Goal: Information Seeking & Learning: Learn about a topic

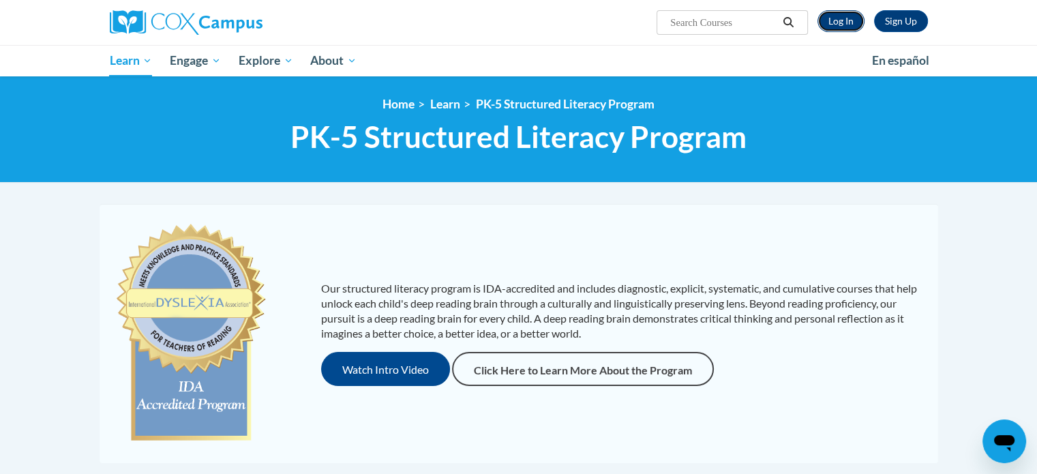
click at [837, 26] on link "Log In" at bounding box center [840, 21] width 47 height 22
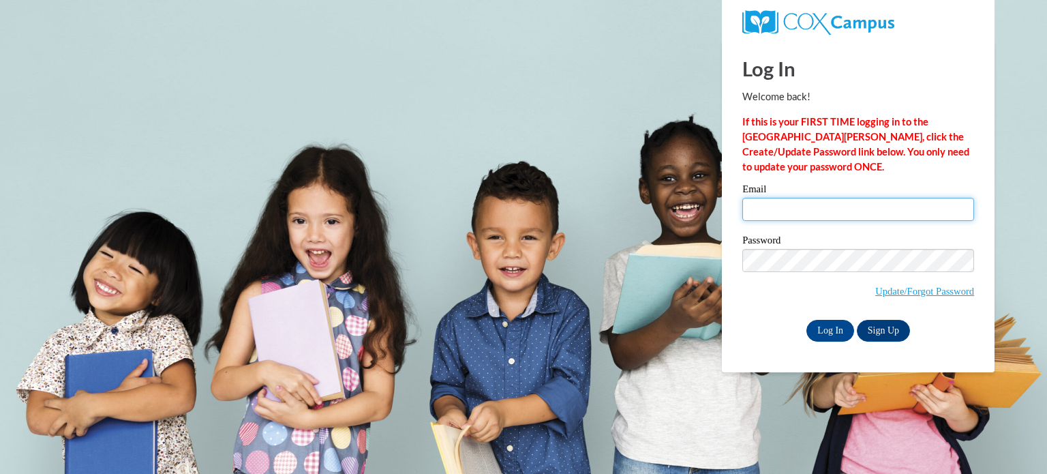
click at [780, 215] on input "Email" at bounding box center [858, 209] width 232 height 23
type input "lpiwoschuk@kimberly.k12.wi.us"
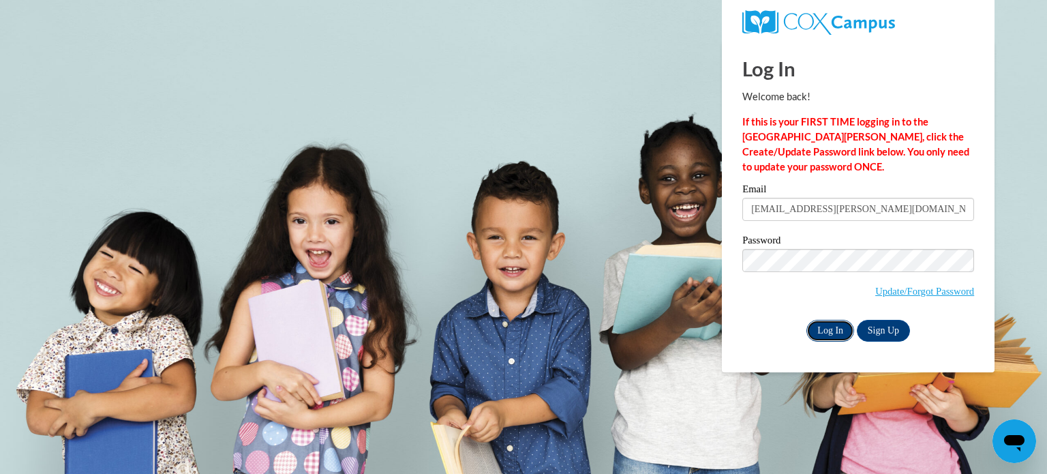
click at [832, 332] on input "Log In" at bounding box center [830, 331] width 48 height 22
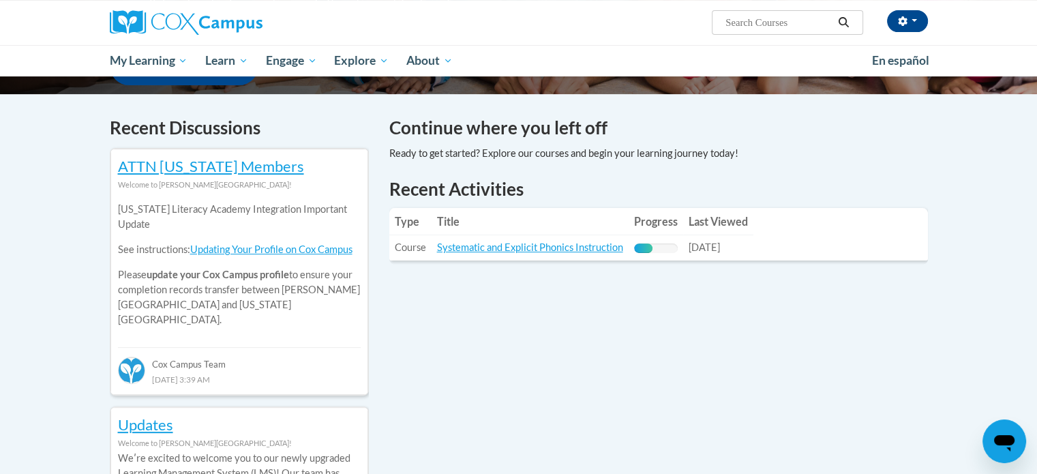
scroll to position [393, 0]
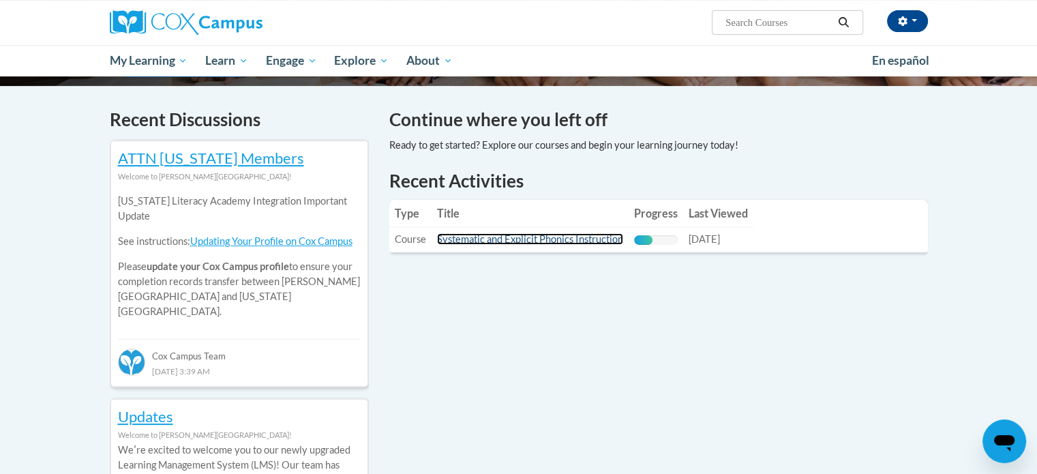
click at [495, 242] on link "Systematic and Explicit Phonics Instruction" at bounding box center [530, 239] width 186 height 12
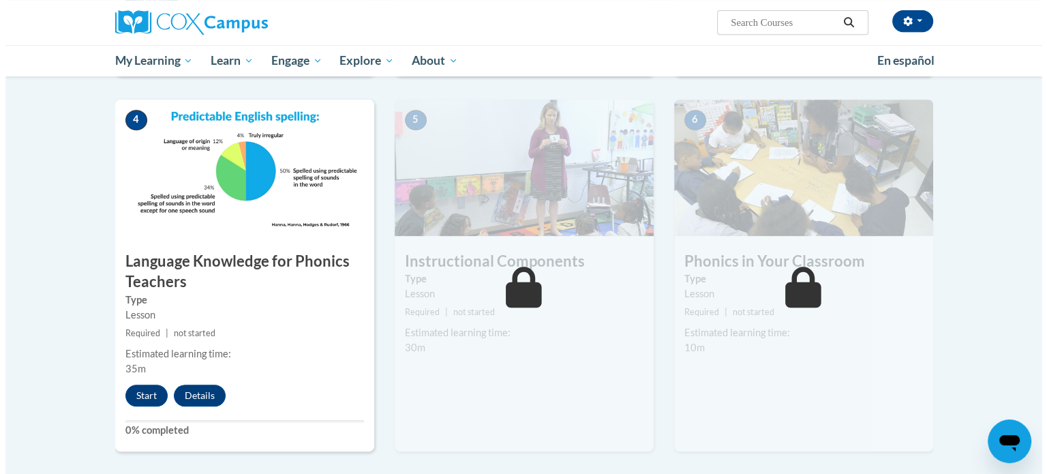
scroll to position [649, 0]
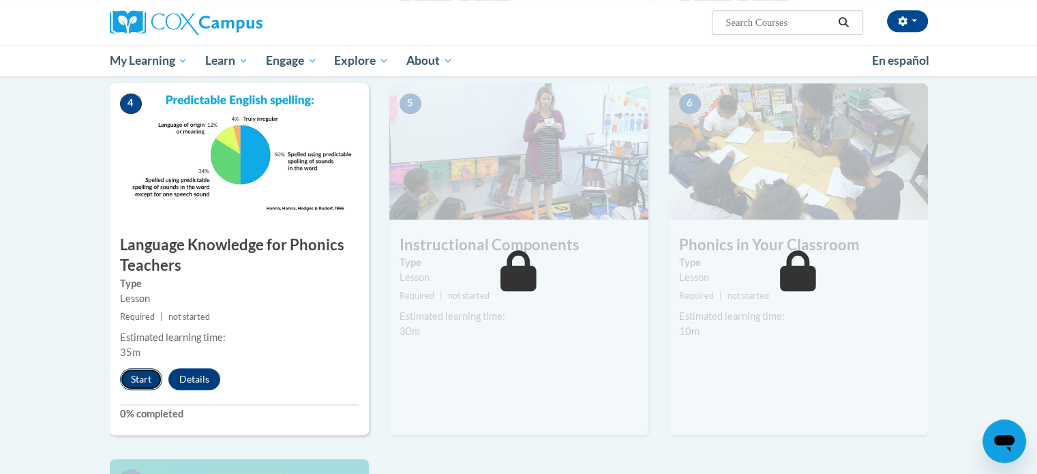
click at [145, 382] on button "Start" at bounding box center [141, 379] width 42 height 22
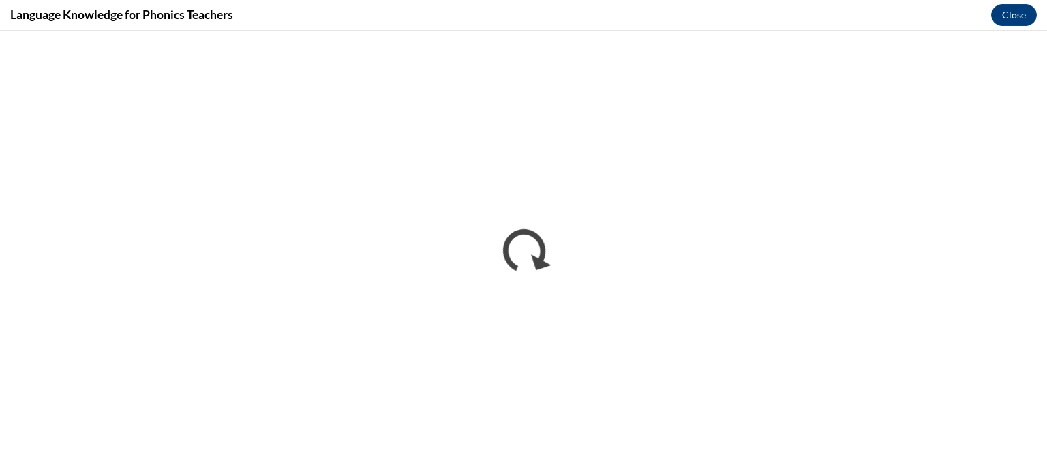
scroll to position [0, 0]
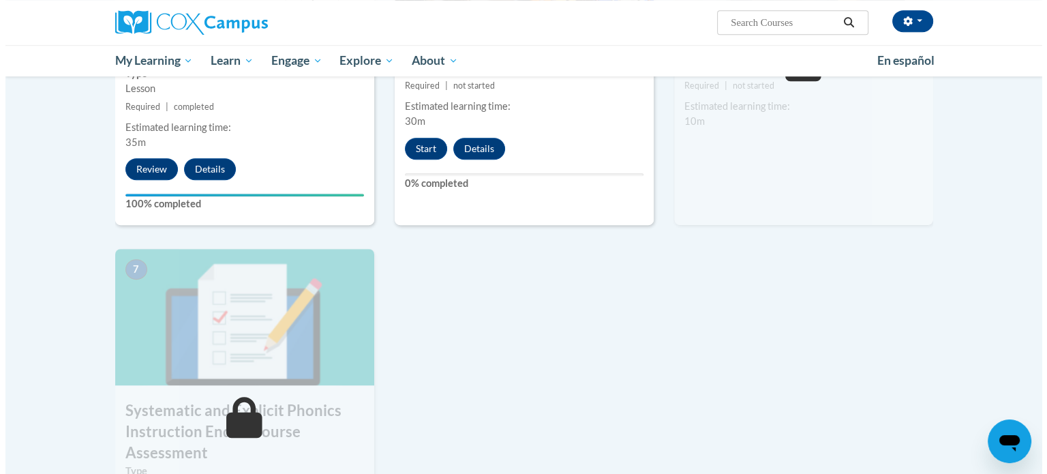
scroll to position [826, 0]
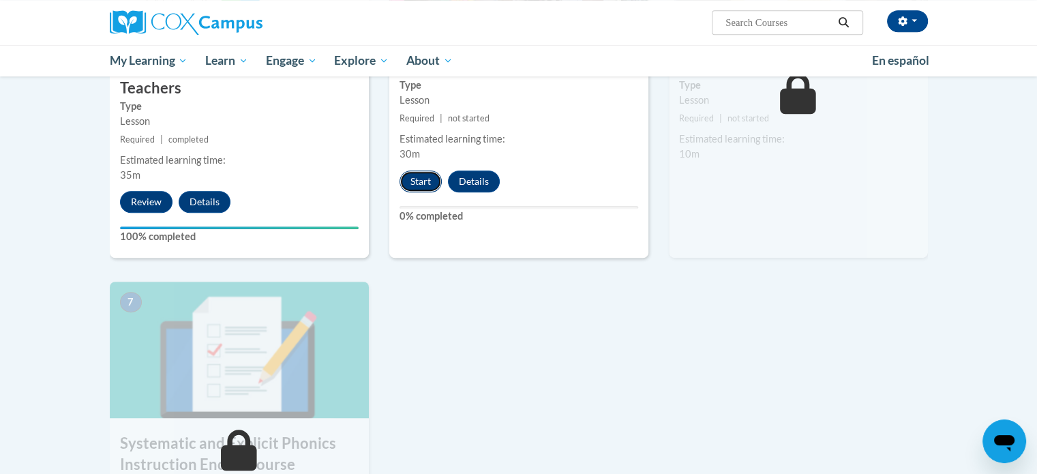
click at [418, 177] on button "Start" at bounding box center [420, 181] width 42 height 22
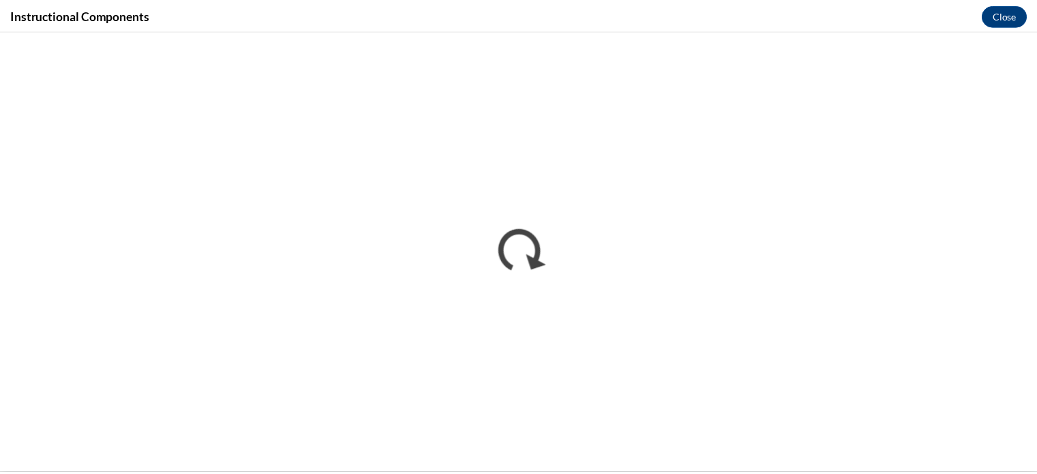
scroll to position [0, 0]
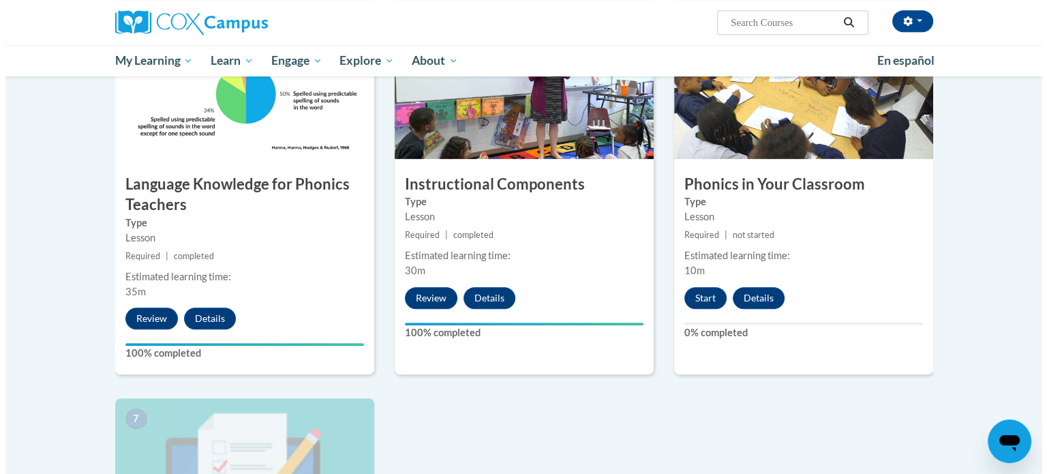
scroll to position [708, 0]
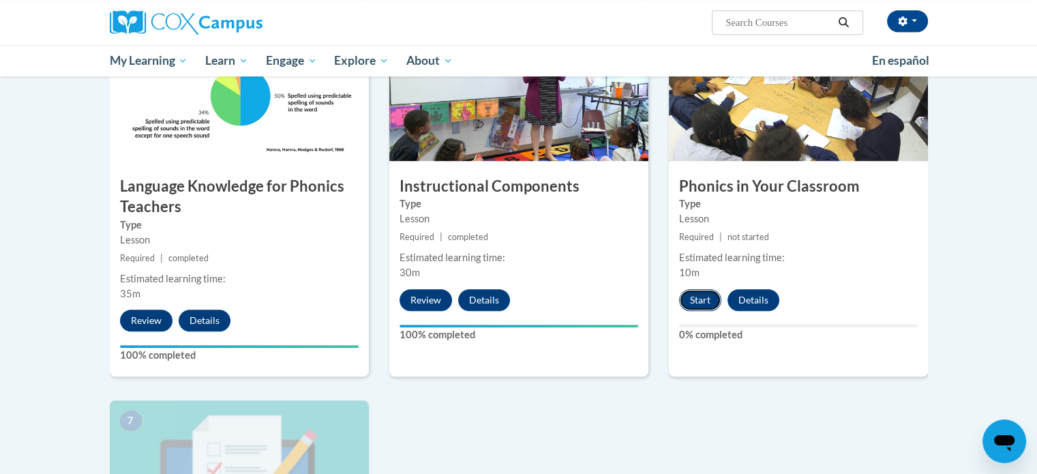
click at [699, 297] on button "Start" at bounding box center [700, 300] width 42 height 22
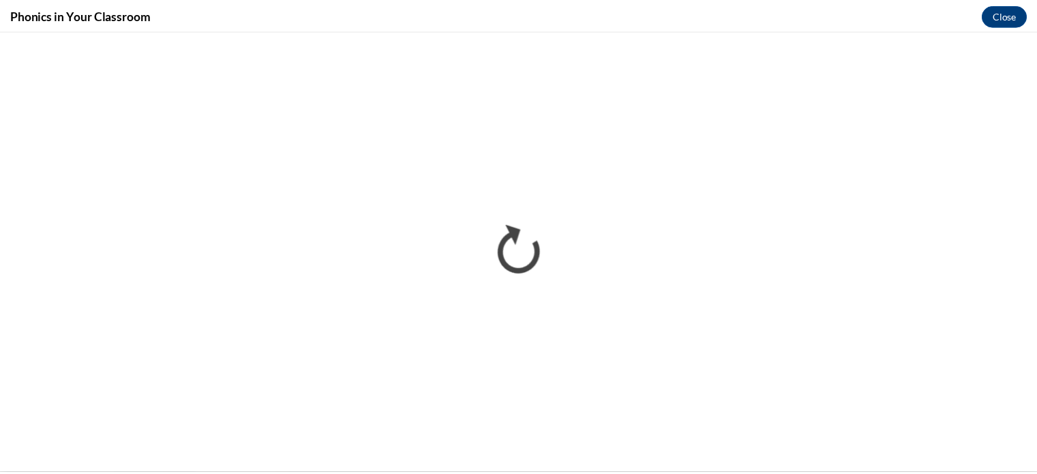
scroll to position [0, 0]
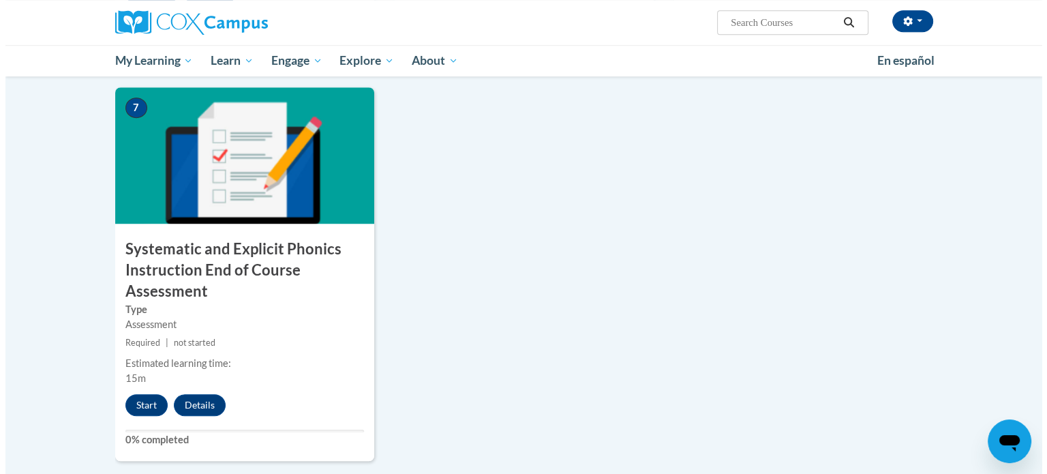
scroll to position [1014, 0]
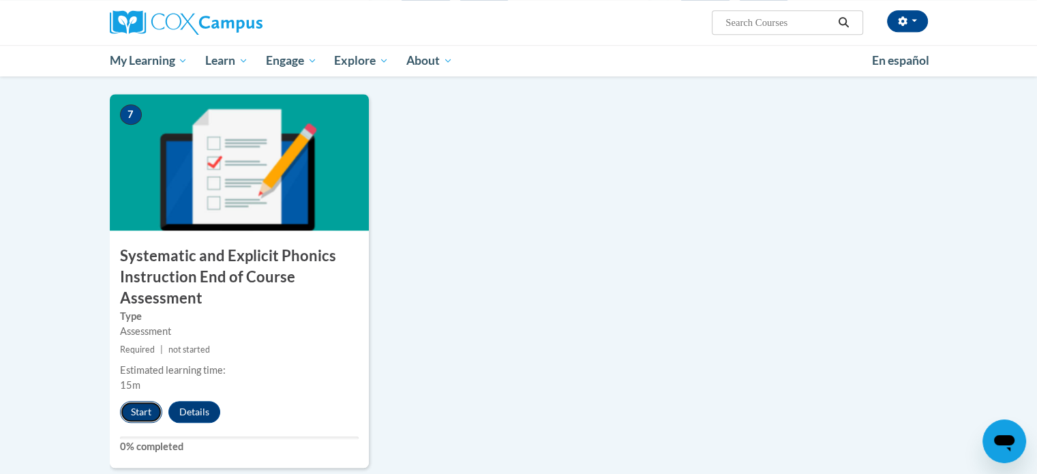
click at [140, 413] on button "Start" at bounding box center [141, 412] width 42 height 22
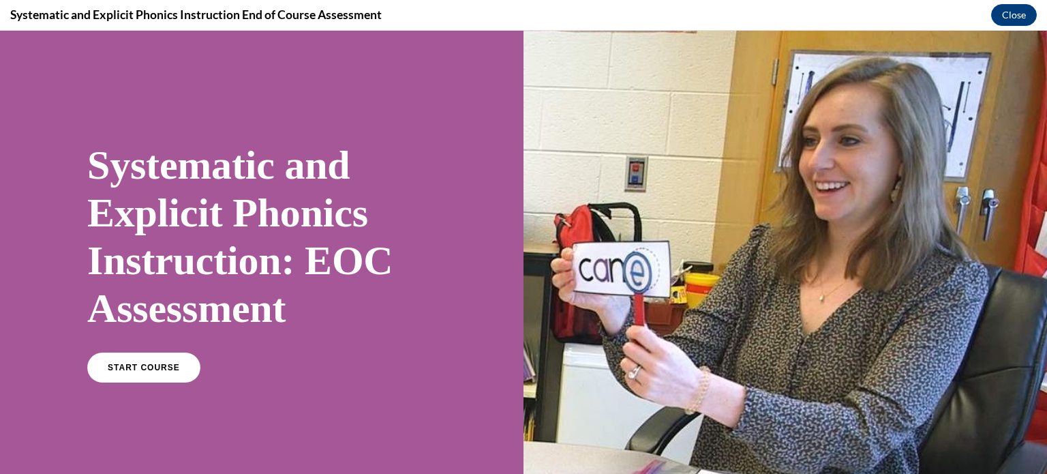
scroll to position [0, 0]
click at [155, 369] on span "START COURSE" at bounding box center [144, 368] width 76 height 10
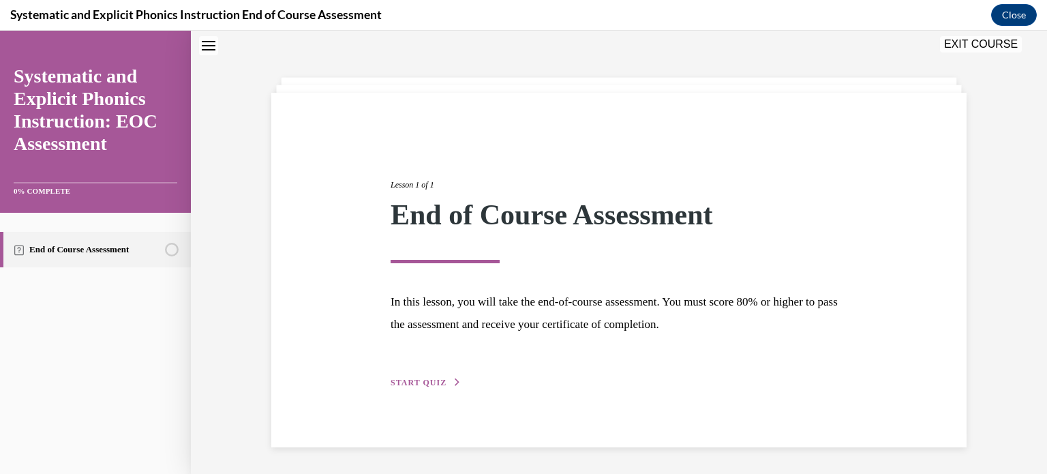
scroll to position [43, 0]
click at [407, 382] on span "START QUIZ" at bounding box center [419, 382] width 56 height 10
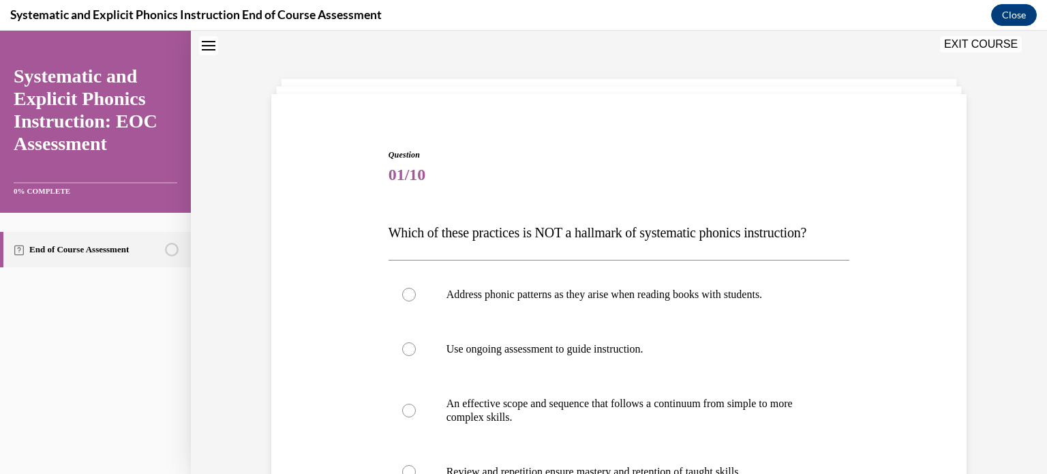
scroll to position [221, 0]
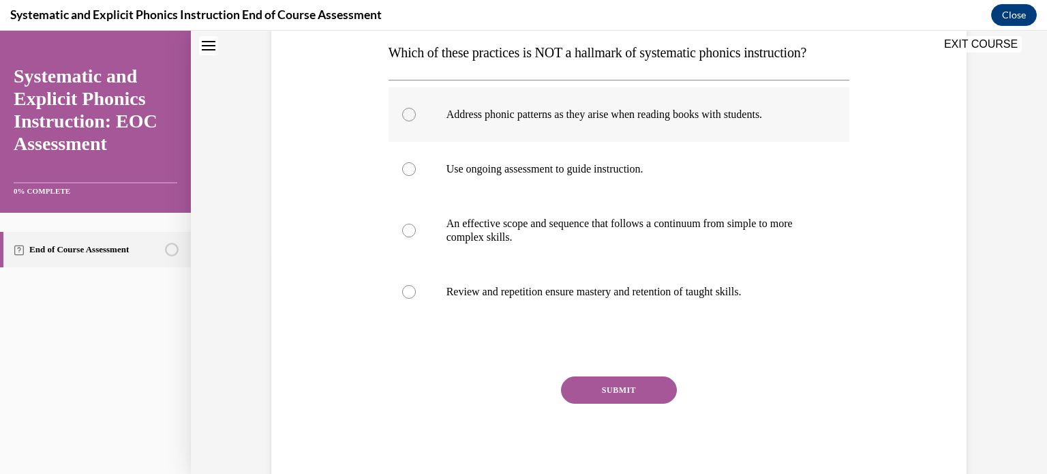
click at [639, 110] on p "Address phonic patterns as they arise when reading books with students." at bounding box center [631, 115] width 369 height 14
click at [631, 387] on button "SUBMIT" at bounding box center [619, 389] width 116 height 27
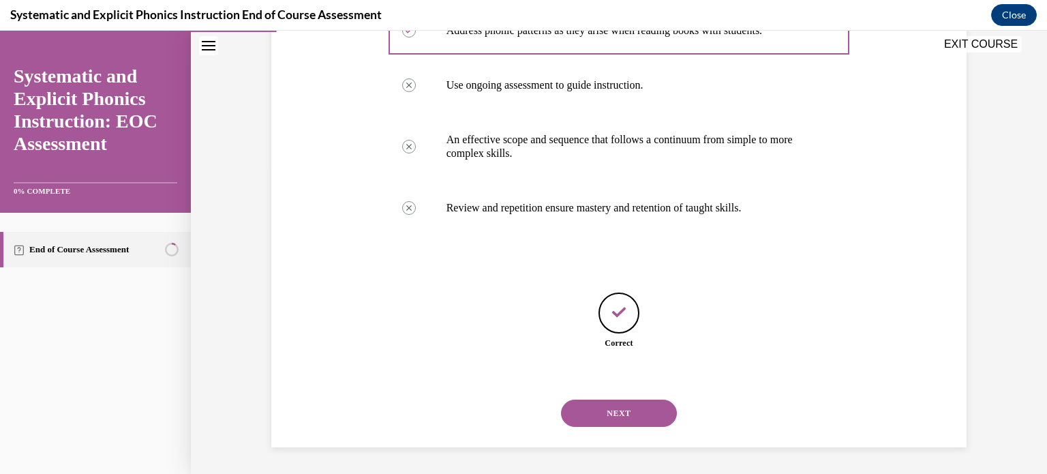
click at [653, 402] on button "NEXT" at bounding box center [619, 412] width 116 height 27
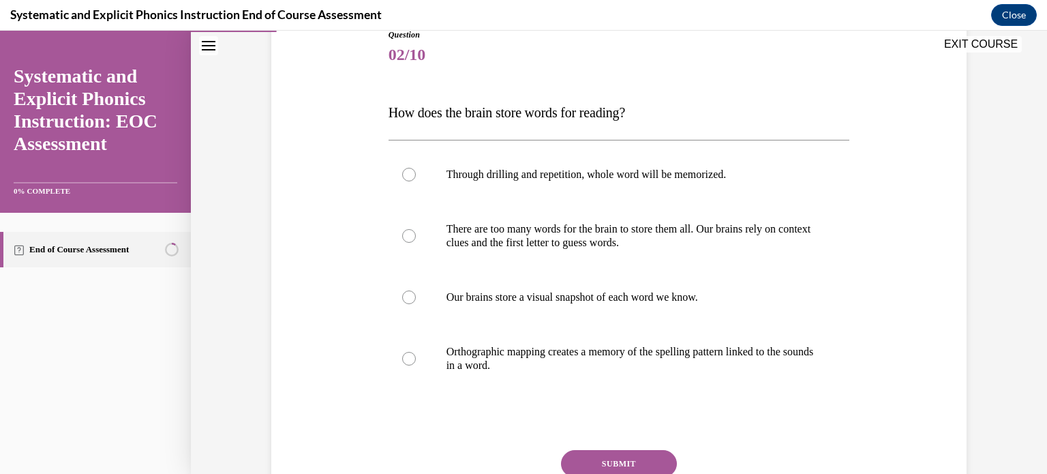
scroll to position [163, 0]
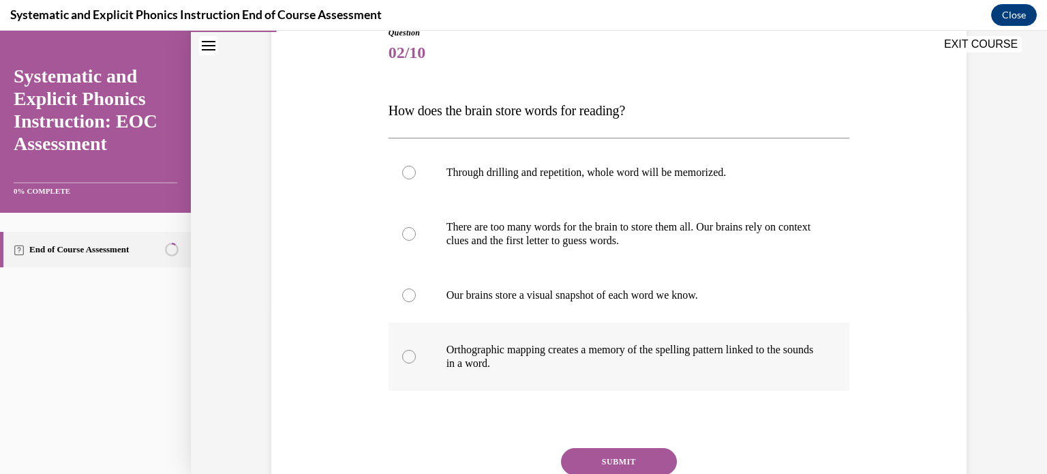
click at [656, 373] on div at bounding box center [620, 356] width 462 height 68
click at [627, 460] on button "SUBMIT" at bounding box center [619, 461] width 116 height 27
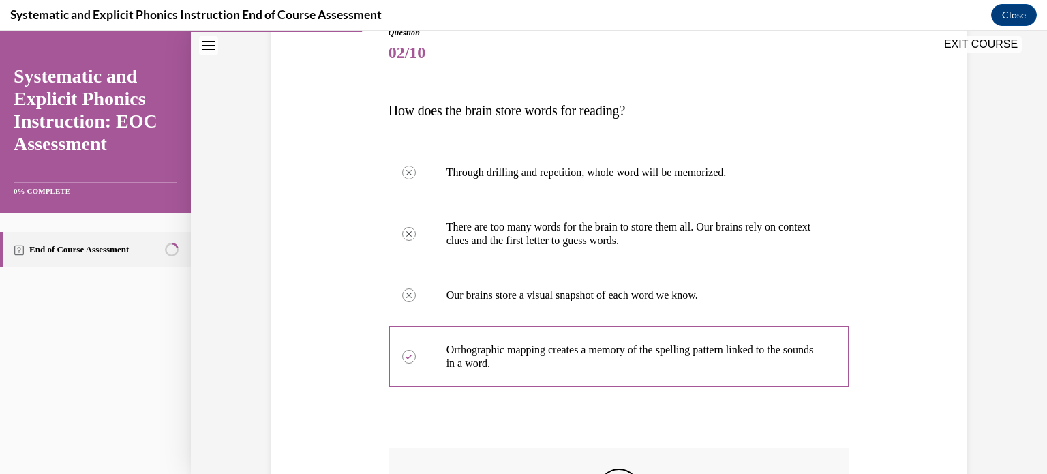
scroll to position [386, 0]
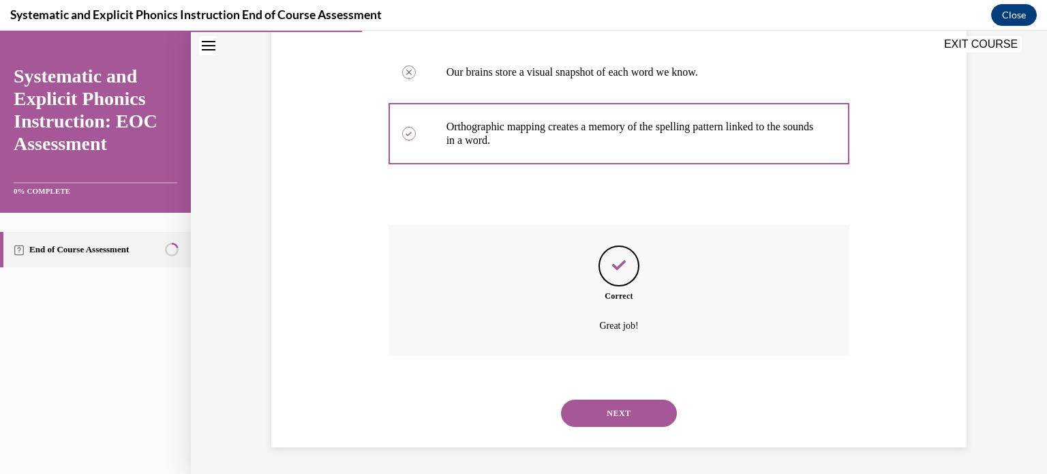
click at [605, 411] on button "NEXT" at bounding box center [619, 412] width 116 height 27
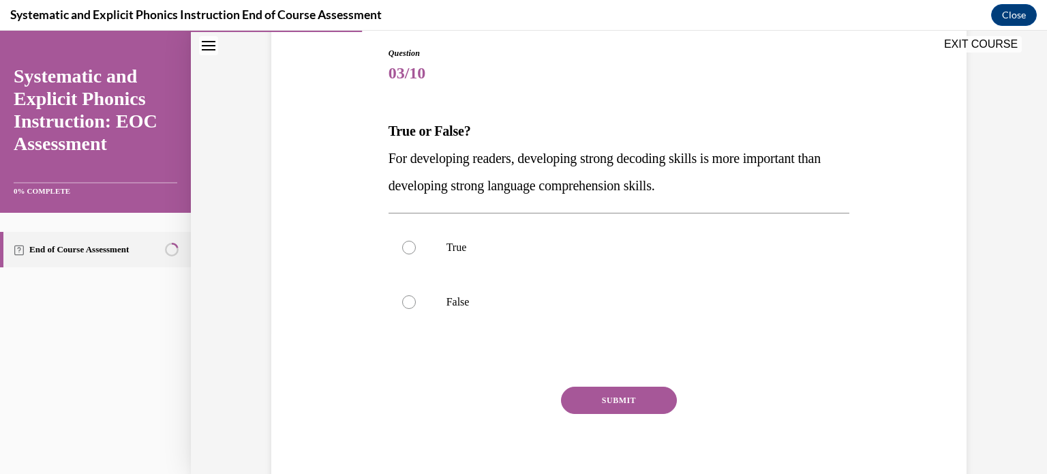
scroll to position [153, 0]
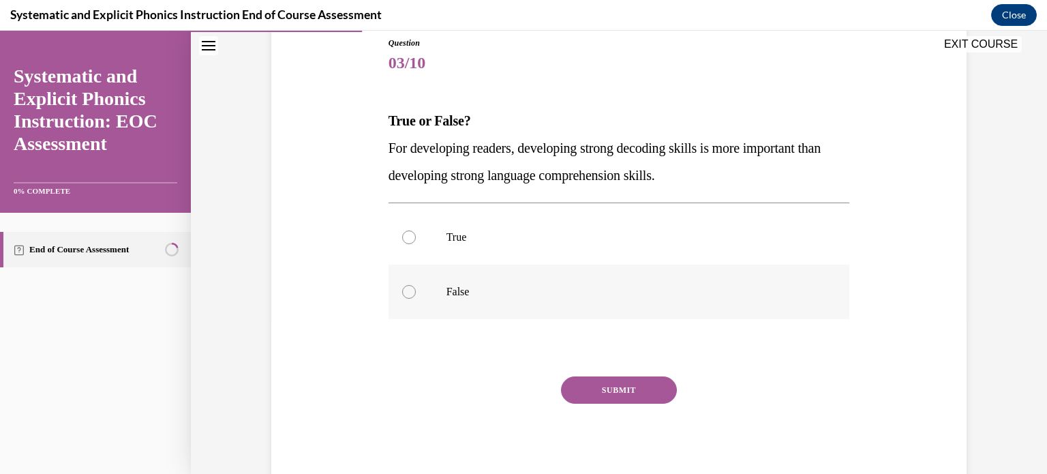
click at [426, 288] on div at bounding box center [620, 292] width 462 height 55
click at [637, 392] on button "SUBMIT" at bounding box center [619, 389] width 116 height 27
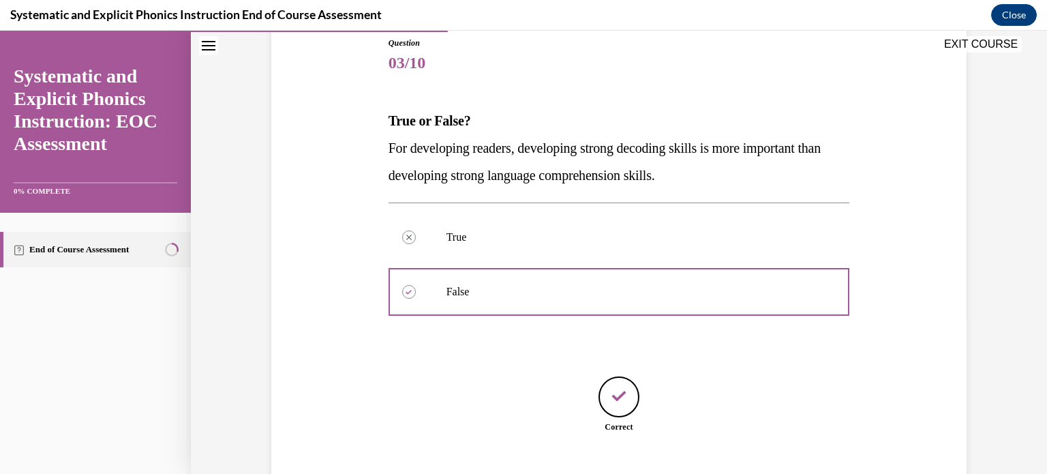
scroll to position [237, 0]
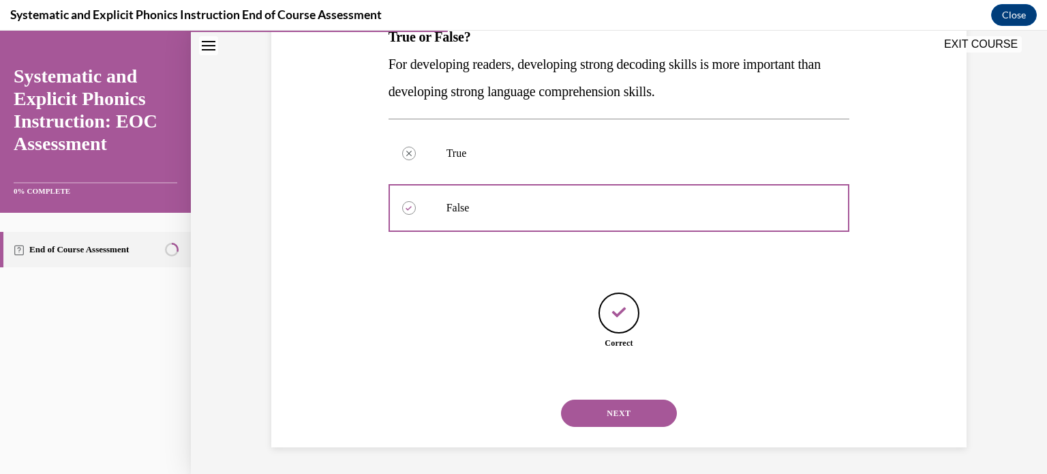
click at [627, 411] on button "NEXT" at bounding box center [619, 412] width 116 height 27
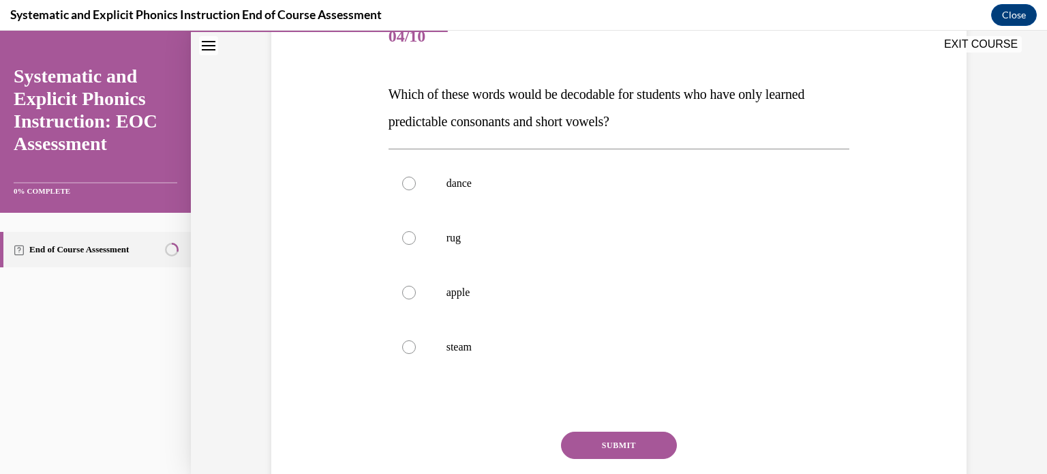
scroll to position [202, 0]
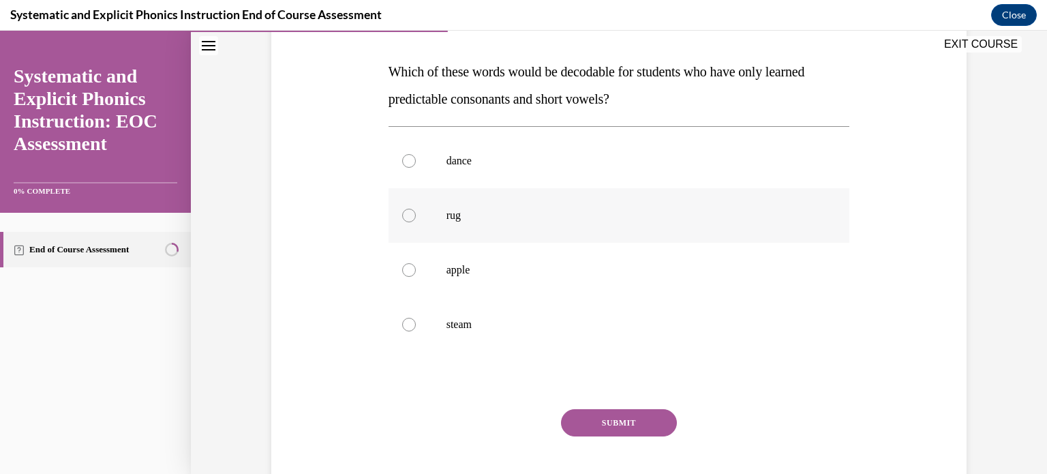
click at [393, 228] on div at bounding box center [620, 215] width 462 height 55
click at [629, 422] on button "SUBMIT" at bounding box center [619, 422] width 116 height 27
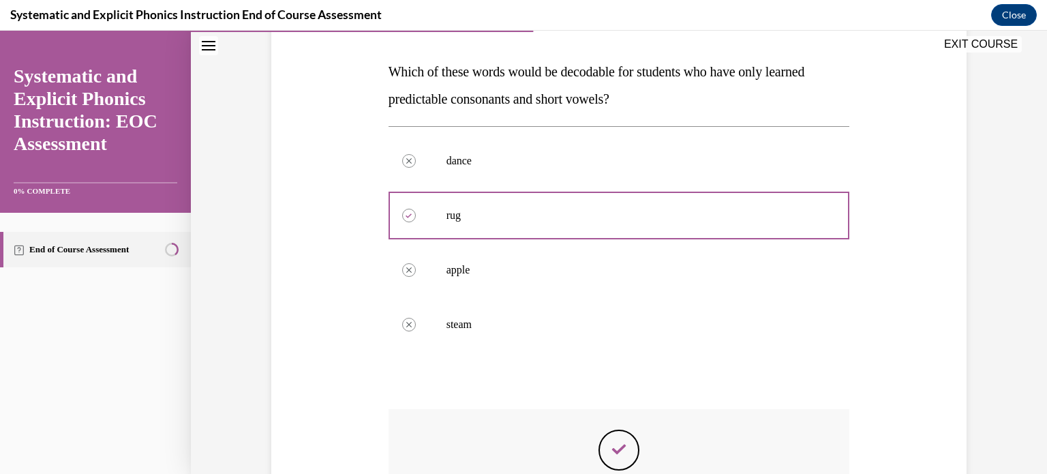
scroll to position [386, 0]
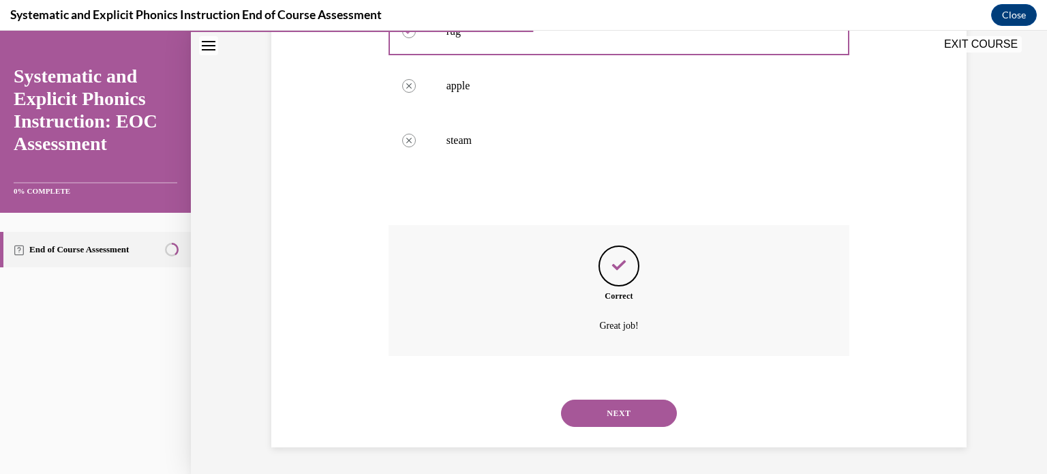
click at [603, 420] on button "NEXT" at bounding box center [619, 412] width 116 height 27
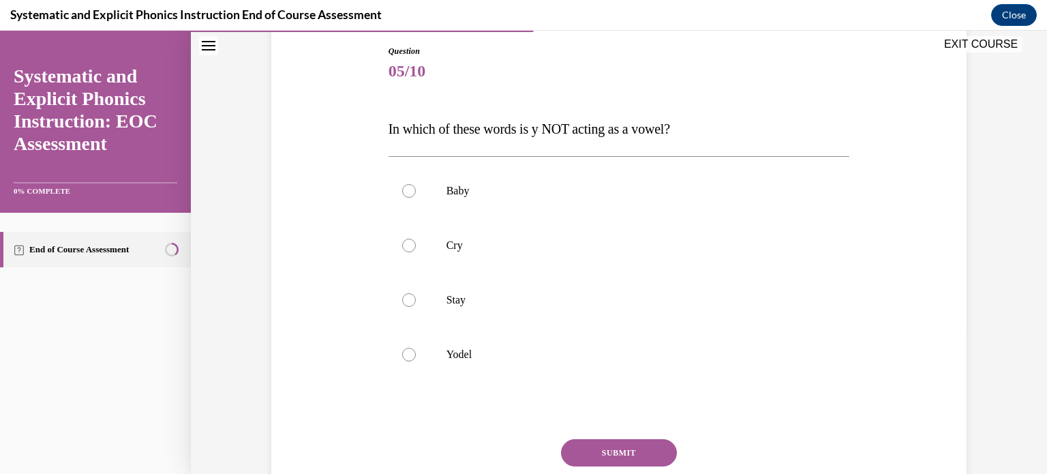
scroll to position [153, 0]
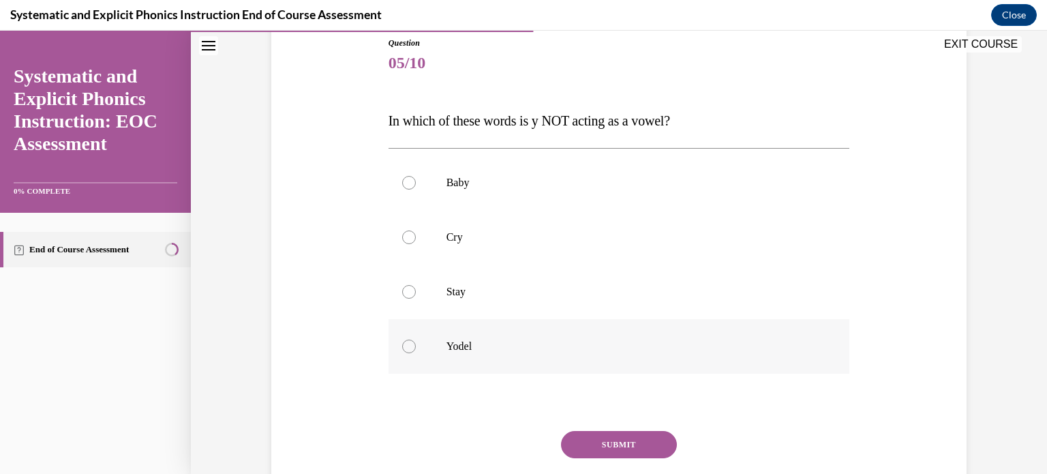
click at [478, 346] on p "Yodel" at bounding box center [631, 346] width 369 height 14
click at [600, 444] on button "SUBMIT" at bounding box center [619, 444] width 116 height 27
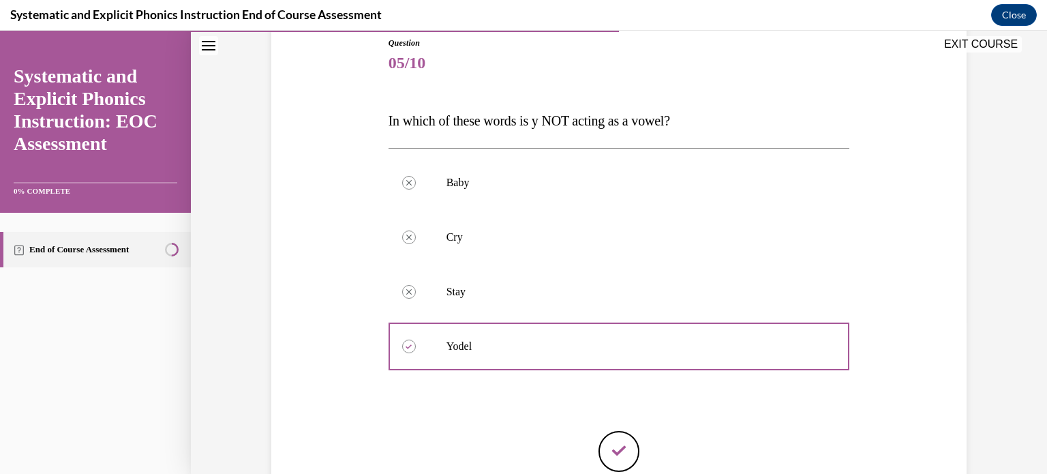
scroll to position [291, 0]
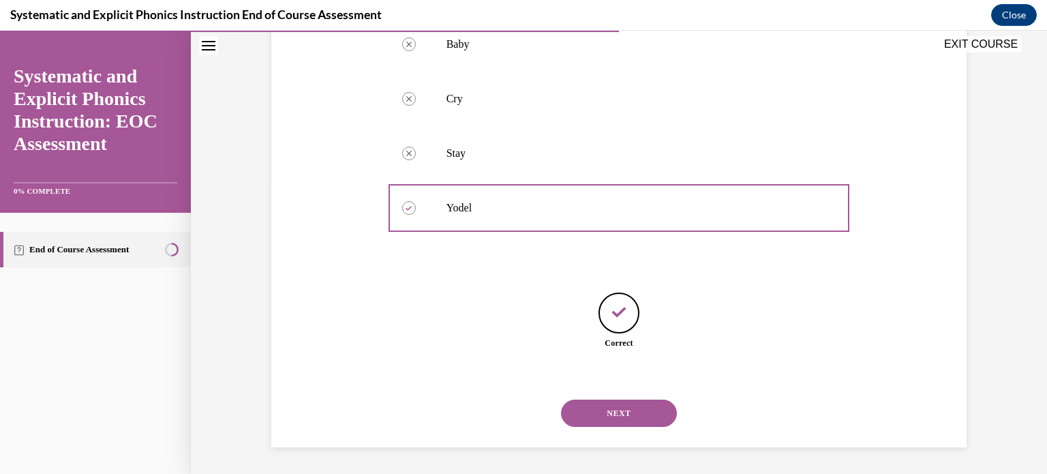
click at [633, 414] on button "NEXT" at bounding box center [619, 412] width 116 height 27
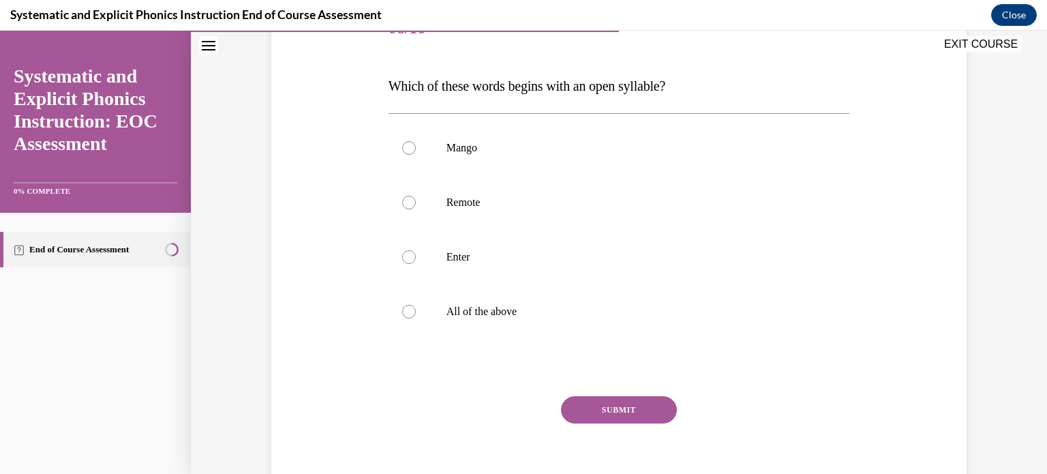
scroll to position [188, 0]
click at [494, 198] on p "Remote" at bounding box center [631, 202] width 369 height 14
click at [631, 411] on button "SUBMIT" at bounding box center [619, 408] width 116 height 27
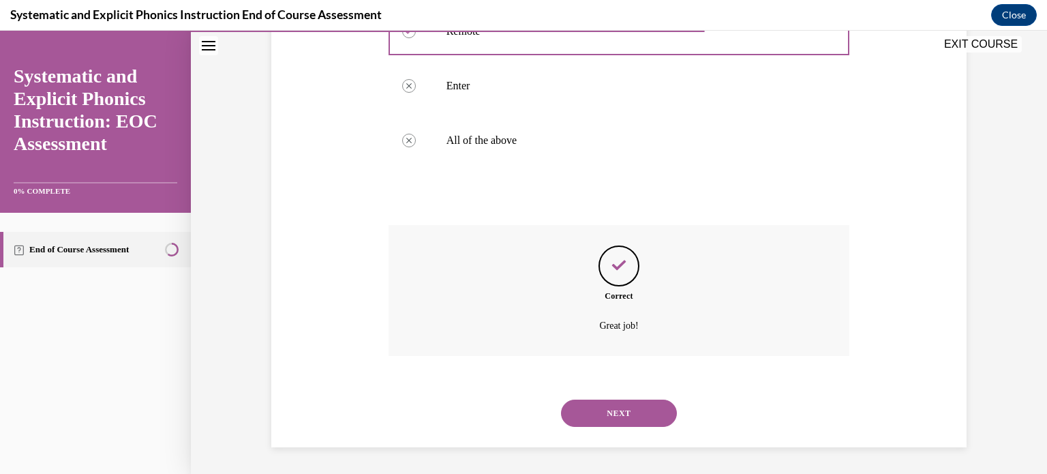
click at [603, 408] on button "NEXT" at bounding box center [619, 412] width 116 height 27
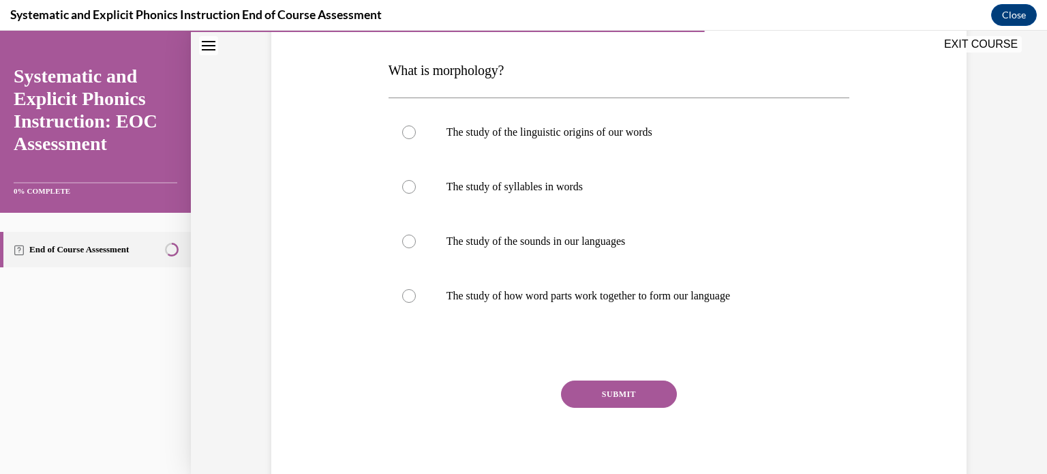
scroll to position [207, 0]
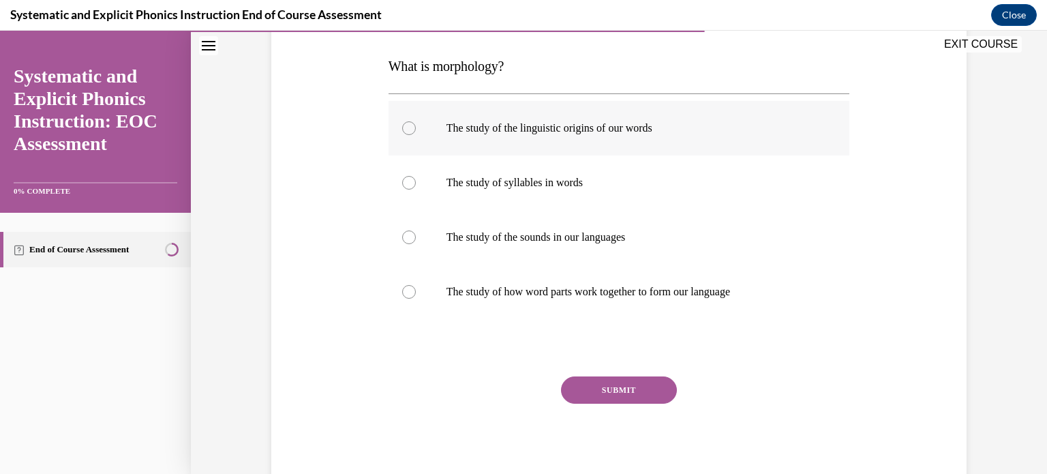
click at [633, 145] on div at bounding box center [620, 128] width 462 height 55
click at [619, 392] on button "SUBMIT" at bounding box center [619, 389] width 116 height 27
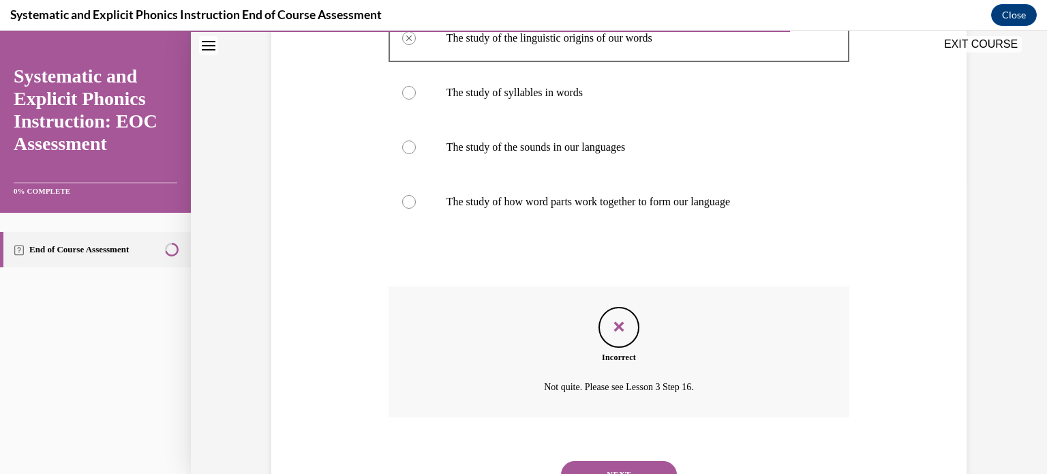
scroll to position [359, 0]
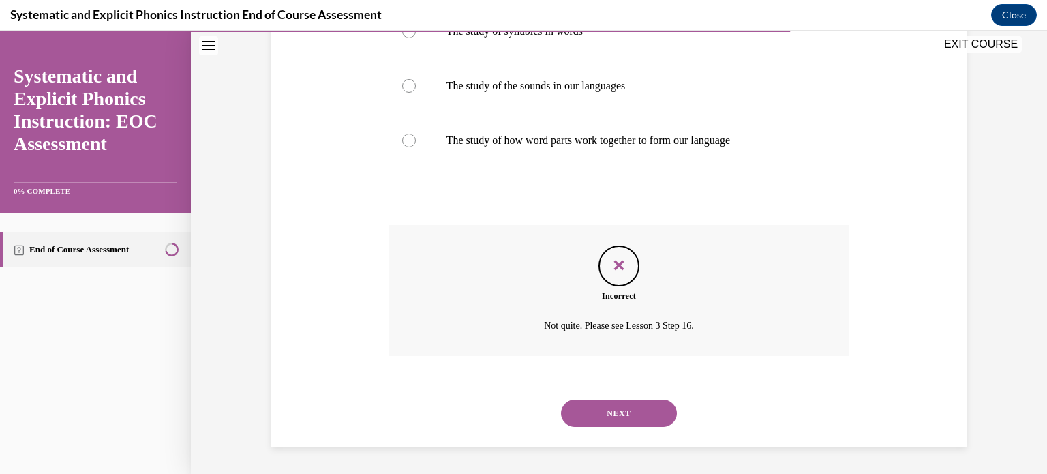
click at [645, 423] on button "NEXT" at bounding box center [619, 412] width 116 height 27
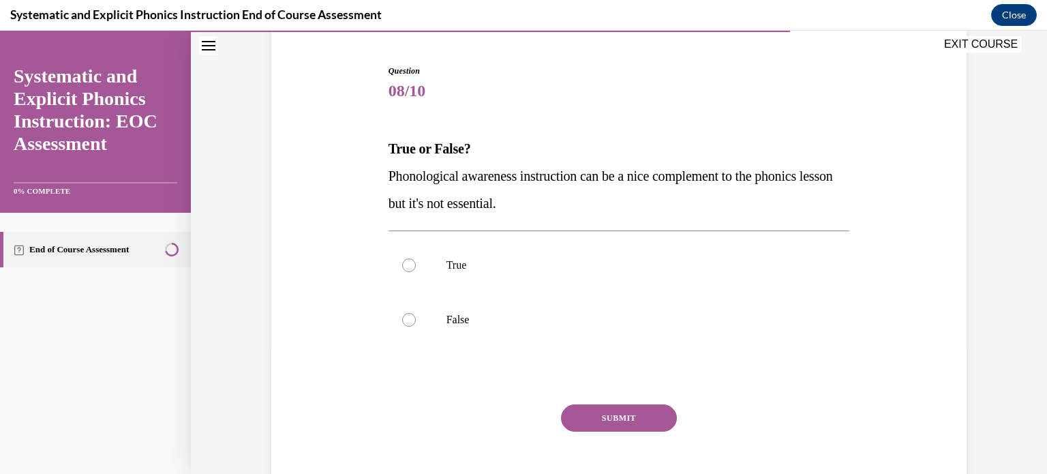
scroll to position [138, 0]
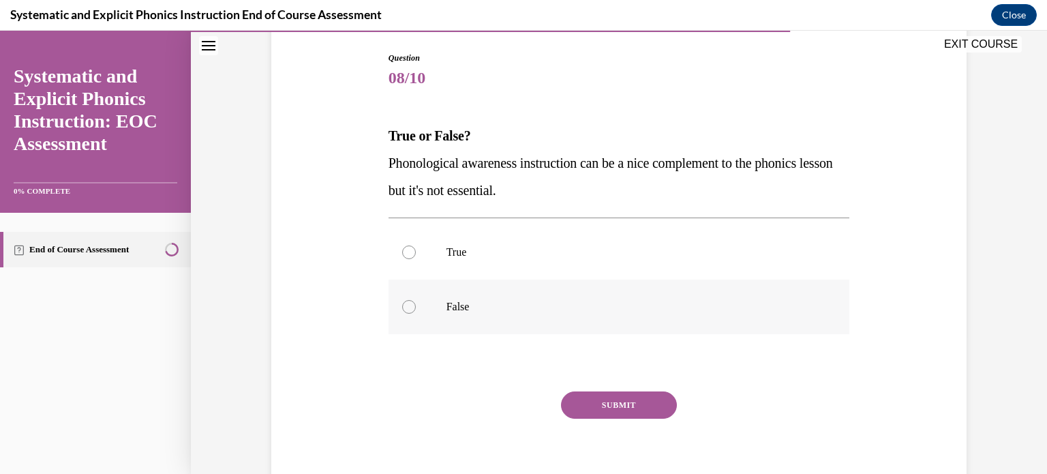
click at [412, 302] on div at bounding box center [620, 307] width 462 height 55
click at [617, 402] on button "SUBMIT" at bounding box center [619, 404] width 116 height 27
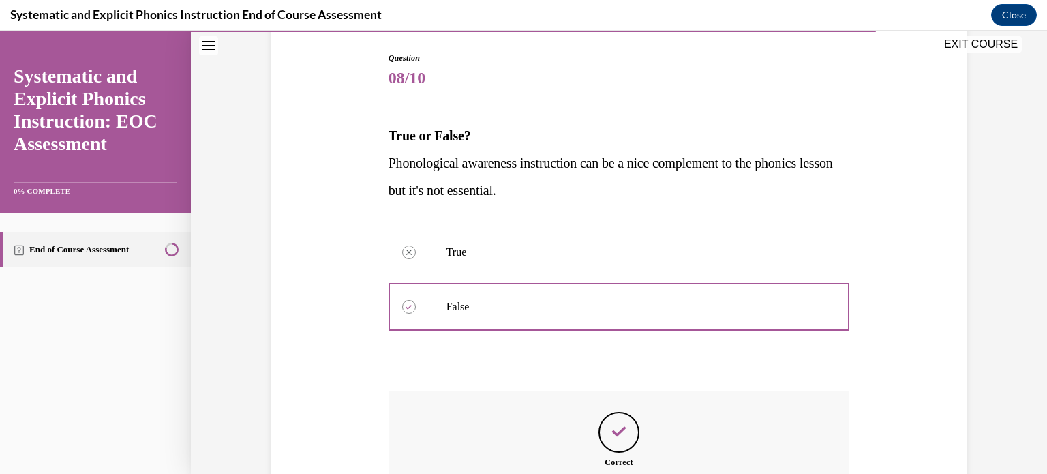
scroll to position [304, 0]
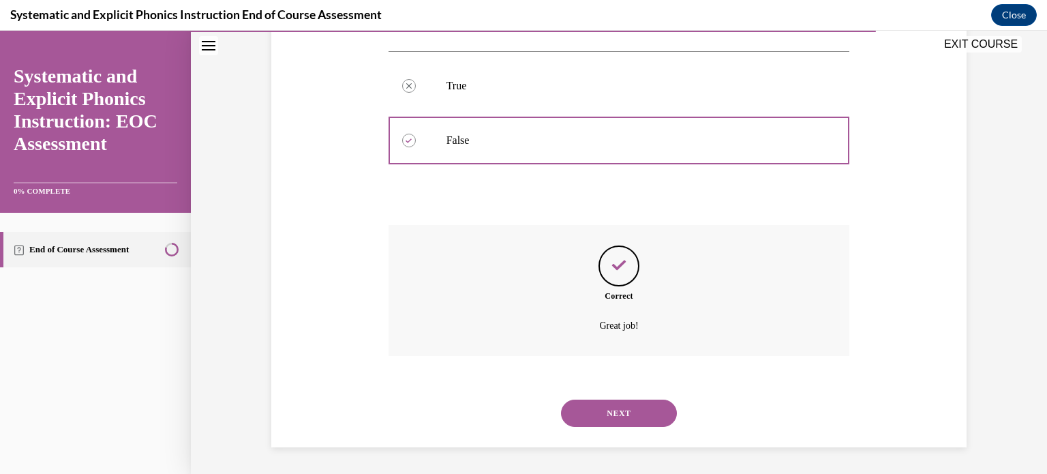
click at [633, 411] on button "NEXT" at bounding box center [619, 412] width 116 height 27
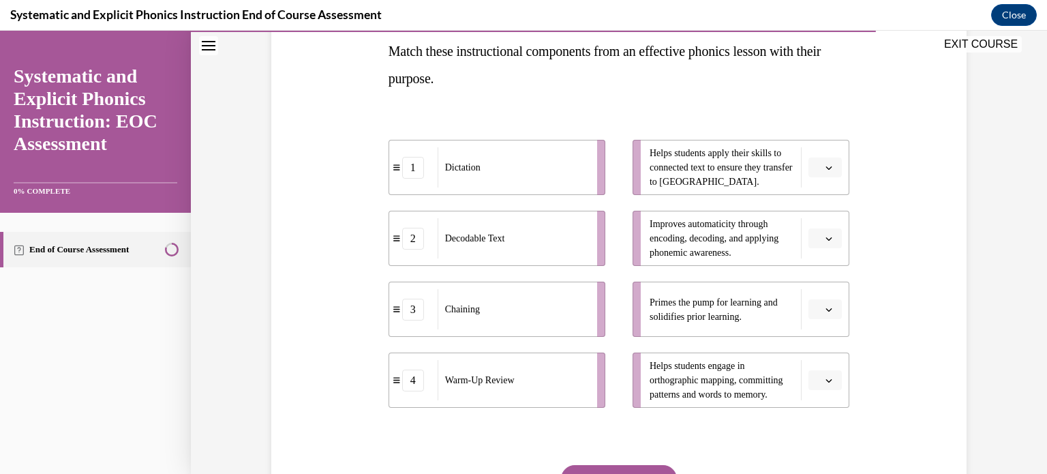
scroll to position [223, 0]
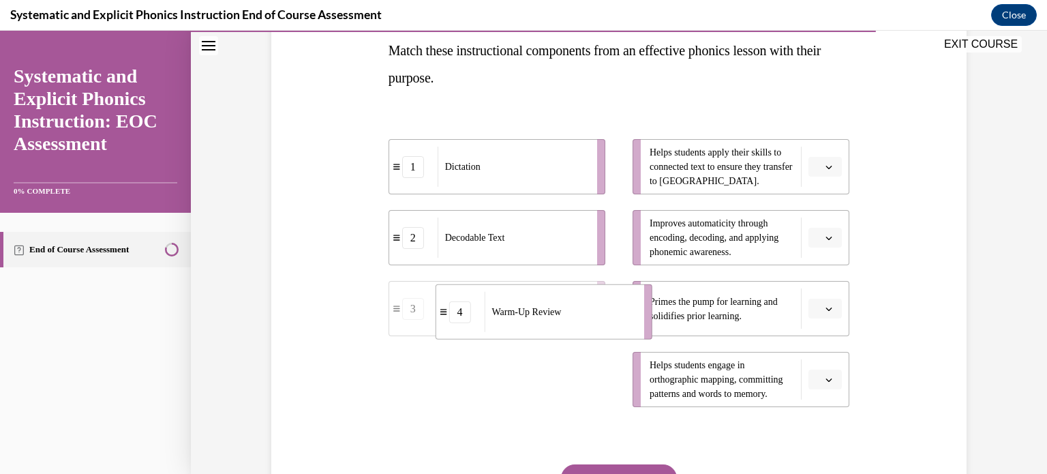
drag, startPoint x: 540, startPoint y: 392, endPoint x: 583, endPoint y: 324, distance: 80.6
click at [583, 324] on div "Warm-Up Review" at bounding box center [559, 312] width 151 height 40
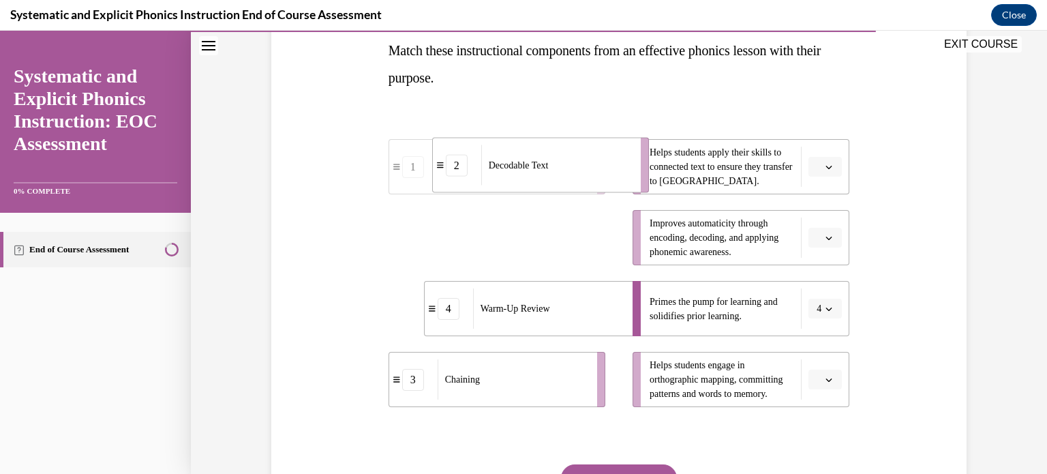
drag, startPoint x: 549, startPoint y: 235, endPoint x: 592, endPoint y: 162, distance: 84.4
click at [592, 162] on div "Decodable Text" at bounding box center [556, 165] width 151 height 40
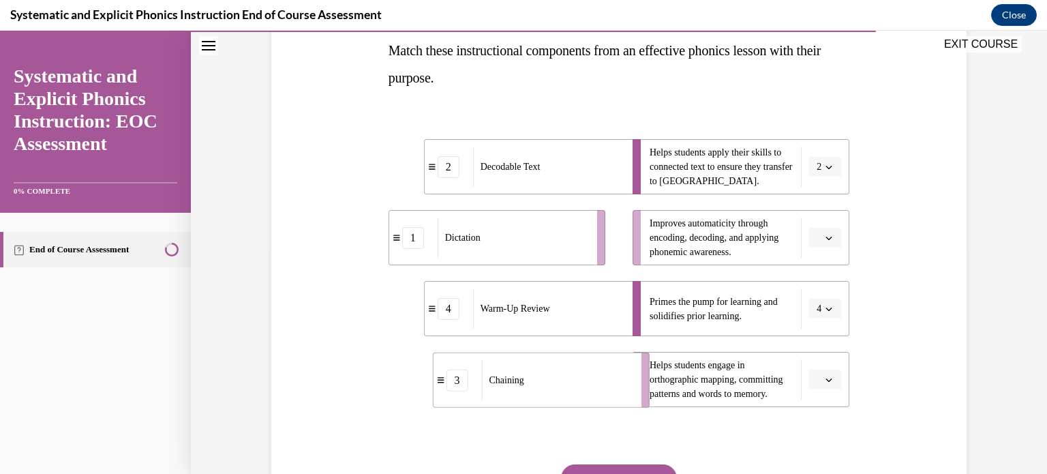
drag, startPoint x: 458, startPoint y: 380, endPoint x: 502, endPoint y: 380, distance: 44.3
click at [502, 380] on span "Chaining" at bounding box center [506, 380] width 35 height 14
drag, startPoint x: 469, startPoint y: 242, endPoint x: 511, endPoint y: 245, distance: 41.7
click at [511, 245] on span "Dictation" at bounding box center [499, 239] width 35 height 14
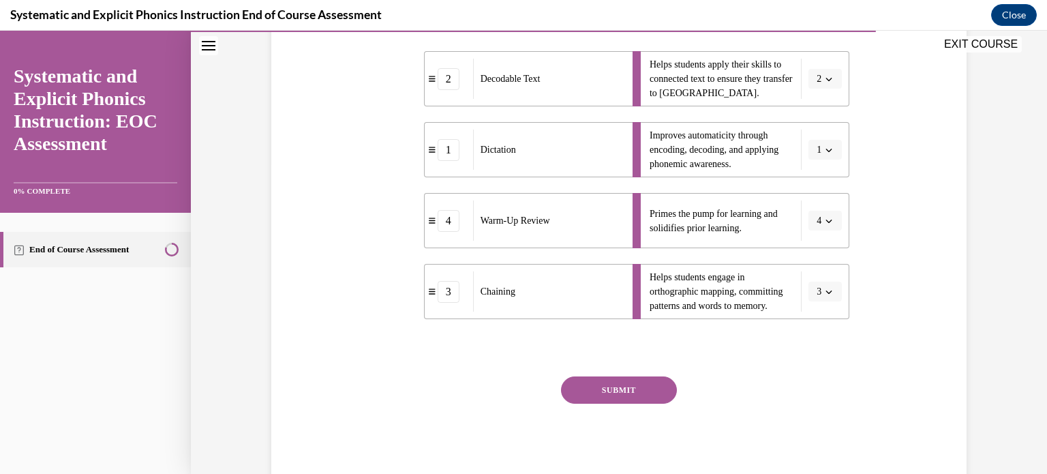
click at [601, 383] on button "SUBMIT" at bounding box center [619, 389] width 116 height 27
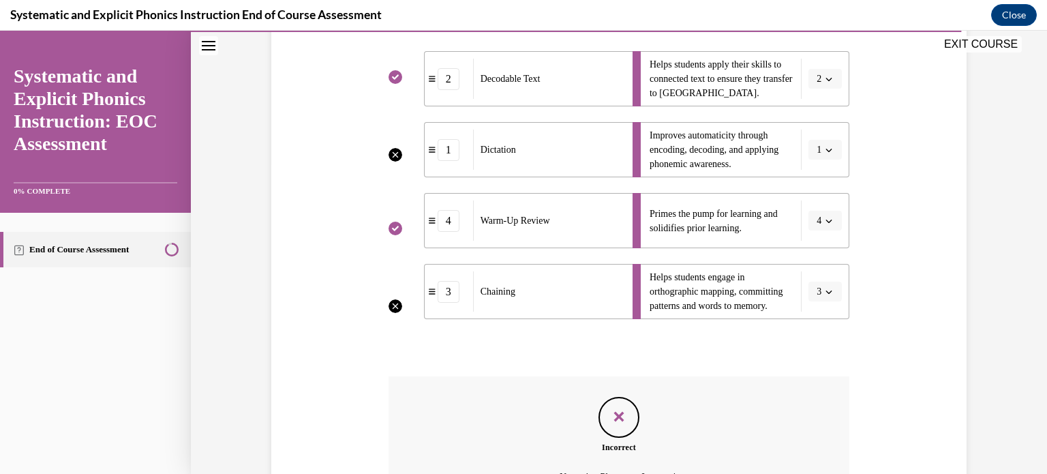
scroll to position [462, 0]
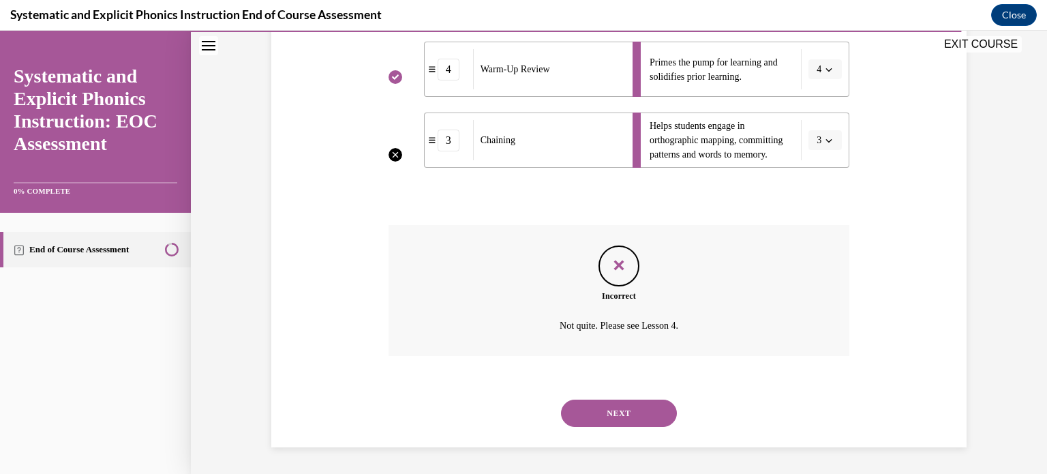
click at [620, 417] on button "NEXT" at bounding box center [619, 412] width 116 height 27
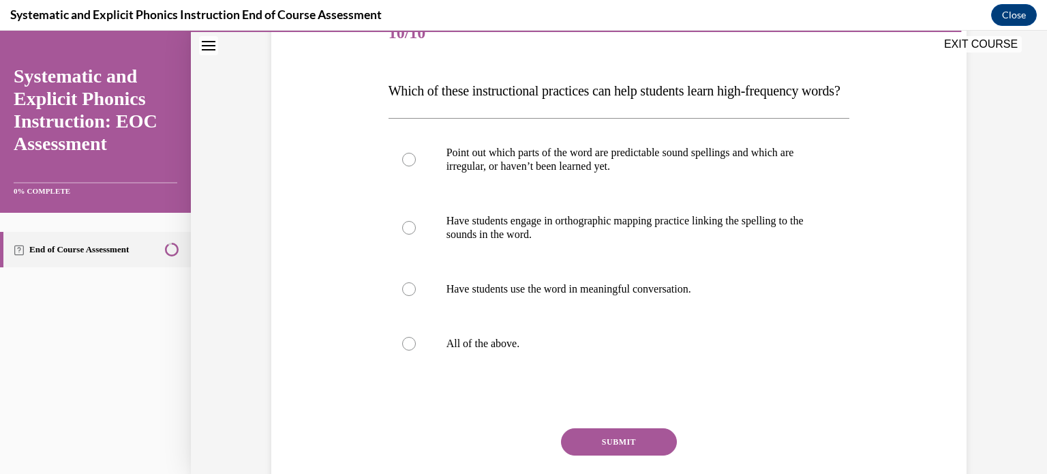
scroll to position [192, 0]
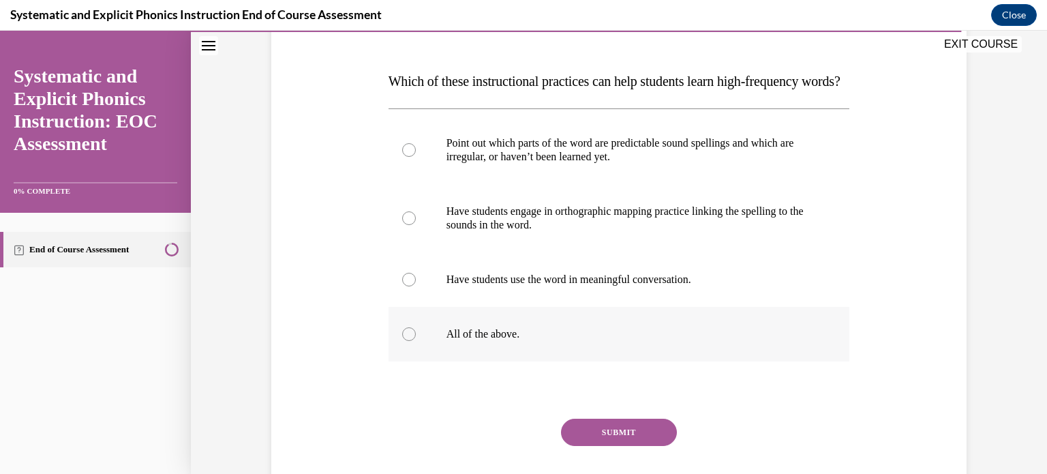
click at [502, 341] on p "All of the above." at bounding box center [631, 334] width 369 height 14
click at [610, 446] on button "SUBMIT" at bounding box center [619, 432] width 116 height 27
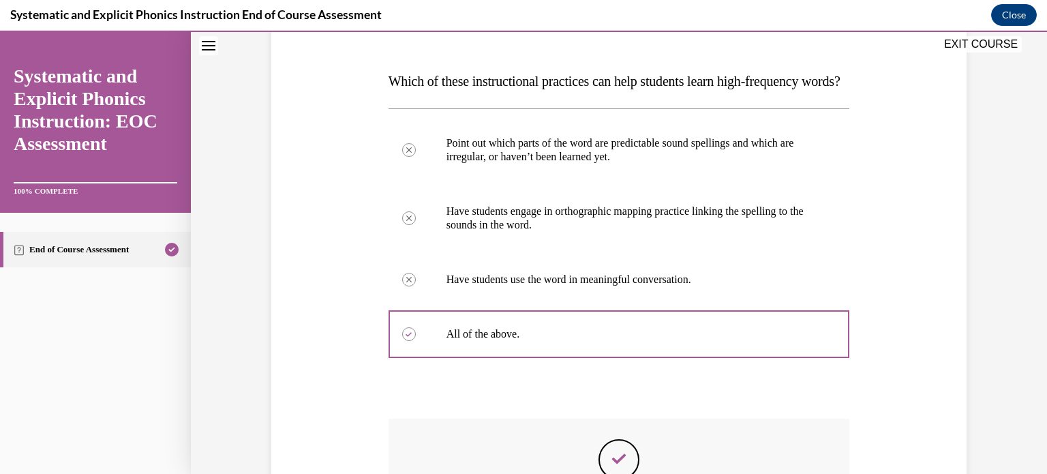
scroll to position [413, 0]
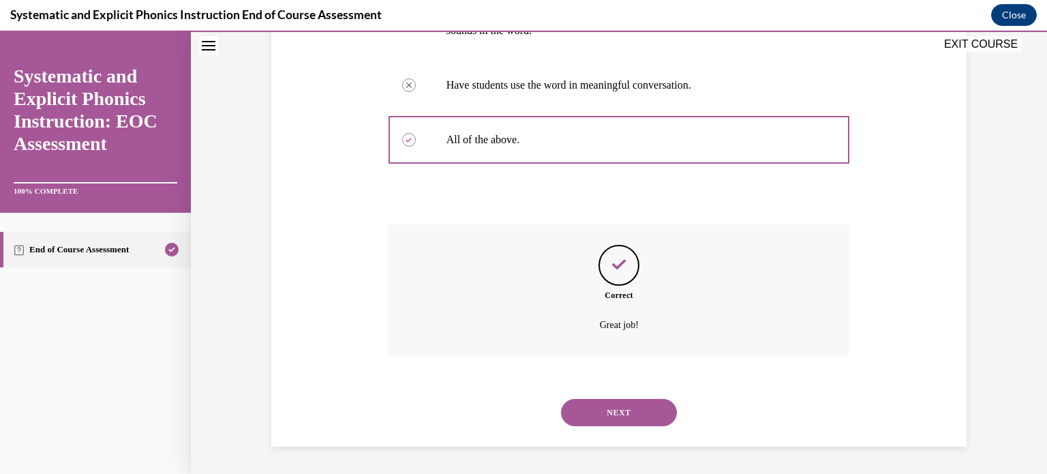
click at [627, 423] on button "NEXT" at bounding box center [619, 412] width 116 height 27
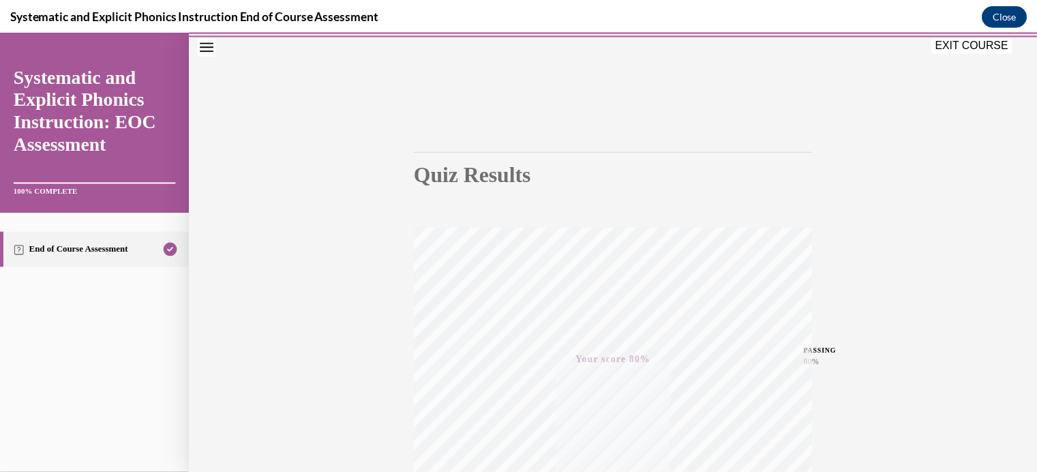
scroll to position [9, 0]
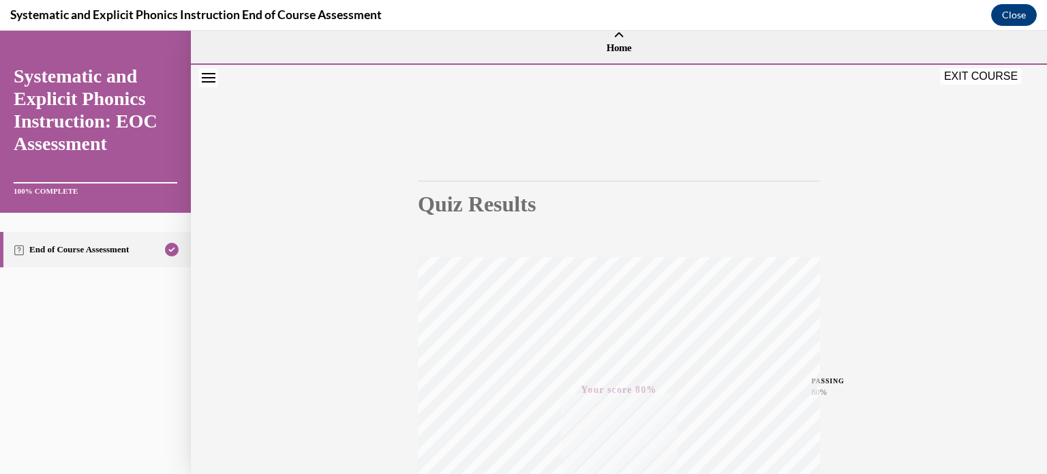
click at [976, 86] on div "EXIT COURSE" at bounding box center [982, 77] width 85 height 19
click at [971, 78] on button "EXIT COURSE" at bounding box center [981, 76] width 82 height 16
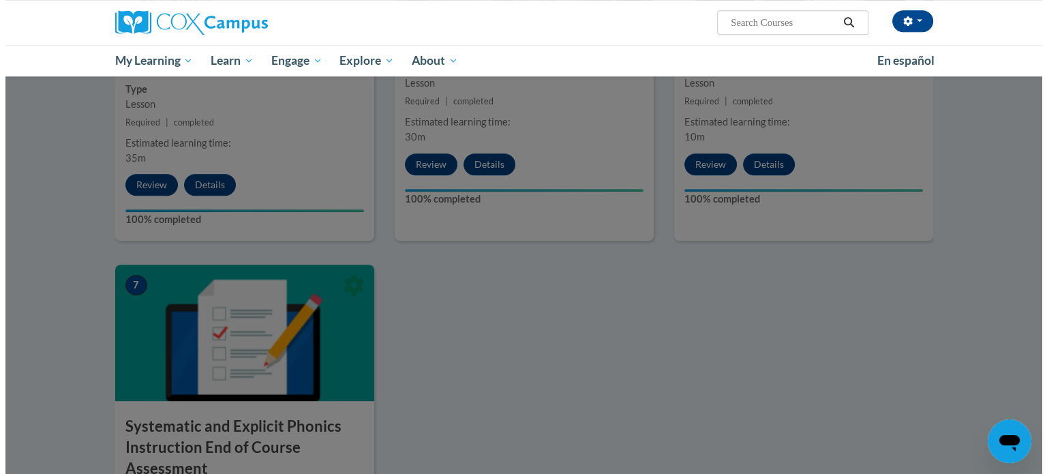
scroll to position [712, 0]
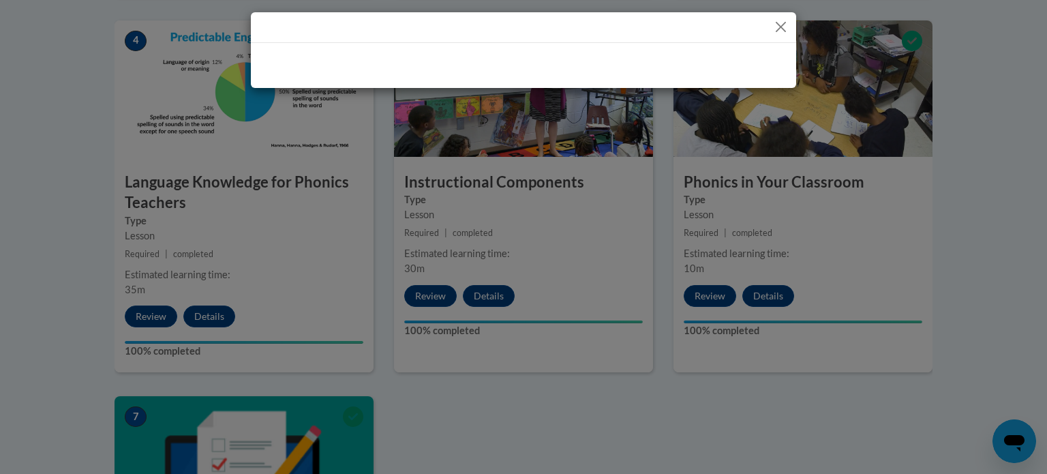
drag, startPoint x: 1046, startPoint y: 305, endPoint x: 1046, endPoint y: 65, distance: 240.0
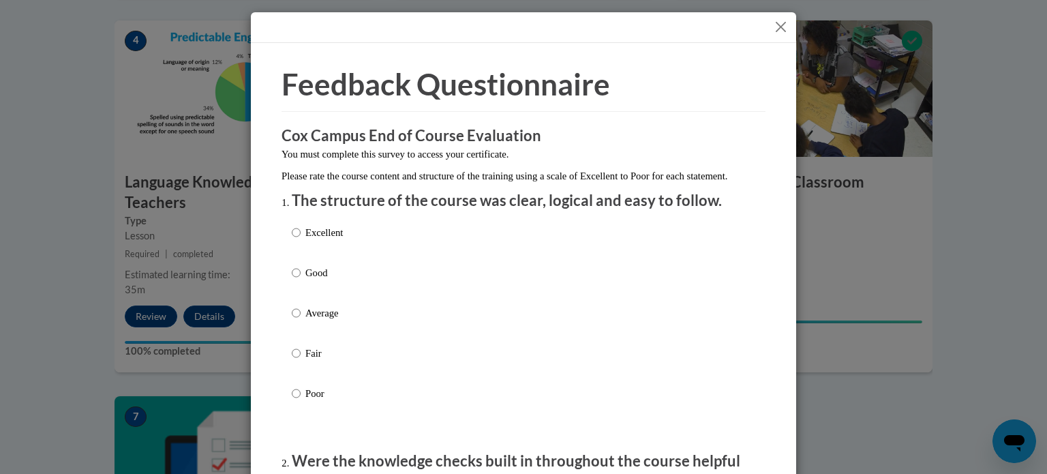
click at [330, 240] on p "Excellent" at bounding box center [323, 232] width 37 height 15
click at [301, 240] on input "Excellent" at bounding box center [296, 232] width 9 height 15
radio input "true"
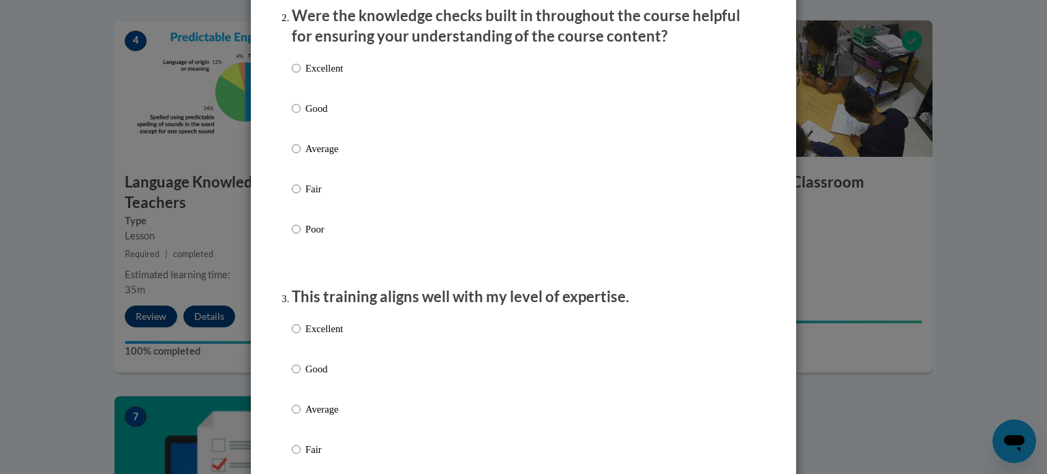
scroll to position [442, 0]
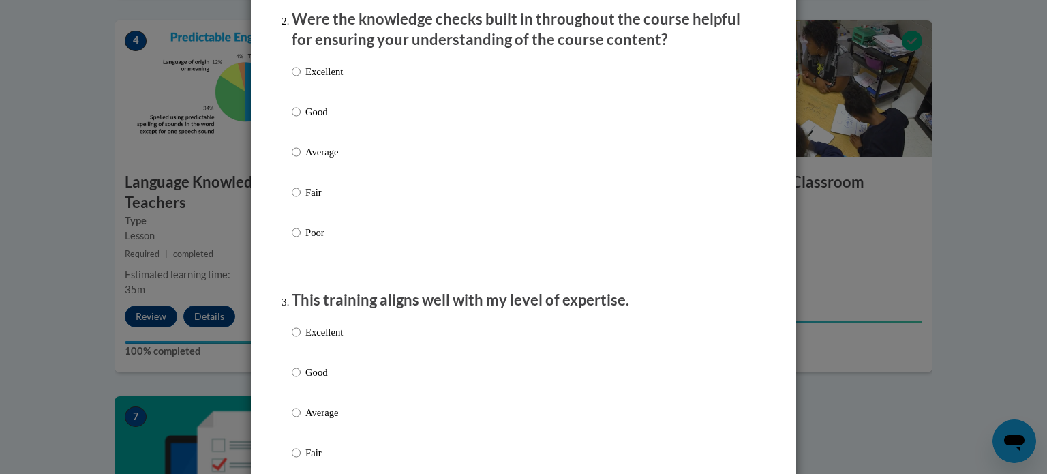
click at [313, 119] on p "Good" at bounding box center [323, 111] width 37 height 15
click at [301, 119] on input "Good" at bounding box center [296, 111] width 9 height 15
radio input "true"
click at [335, 338] on p "Excellent" at bounding box center [323, 331] width 37 height 15
click at [301, 338] on input "Excellent" at bounding box center [296, 331] width 9 height 15
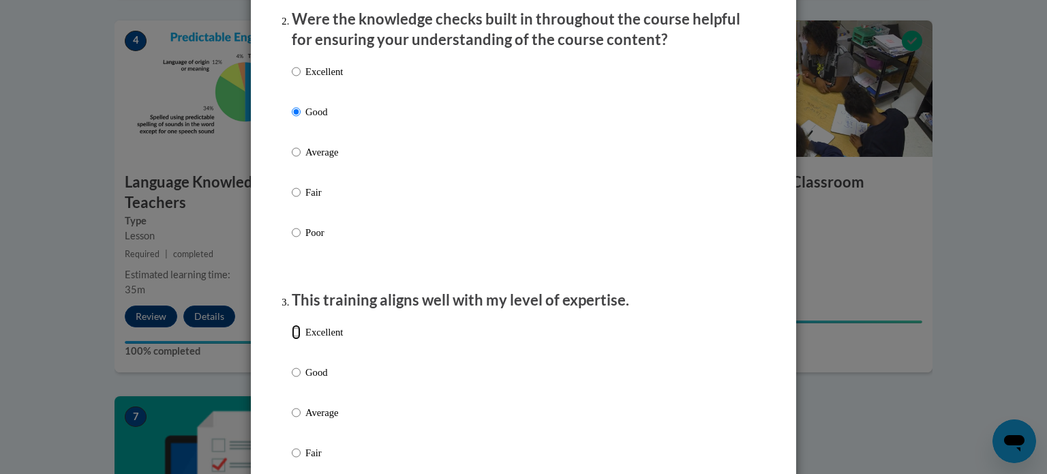
radio input "true"
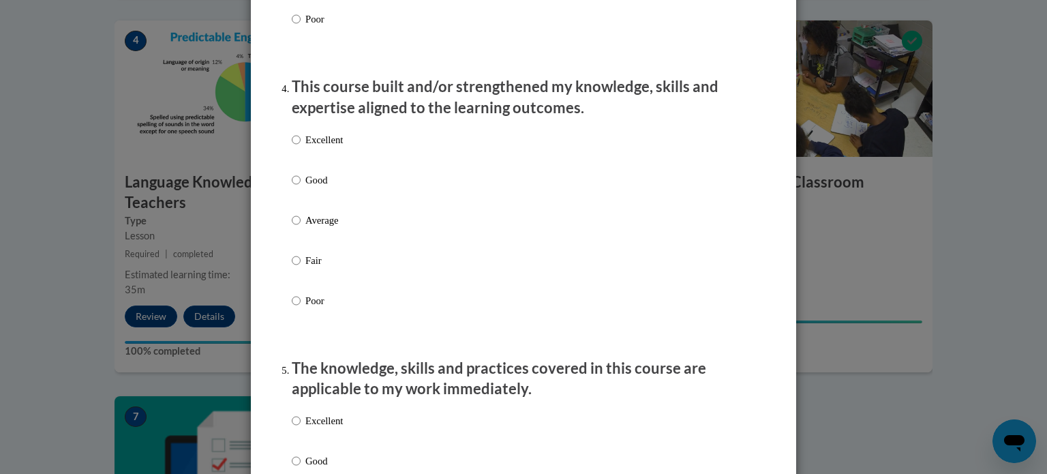
scroll to position [939, 0]
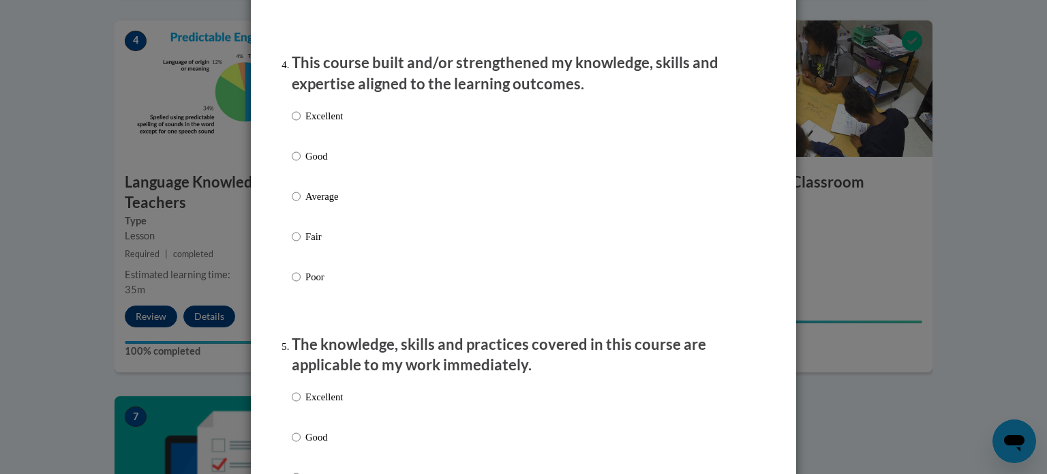
click at [314, 142] on label "Excellent" at bounding box center [317, 126] width 51 height 37
click at [301, 123] on input "Excellent" at bounding box center [296, 115] width 9 height 15
radio input "true"
click at [305, 424] on label "Excellent" at bounding box center [317, 407] width 51 height 37
click at [301, 404] on input "Excellent" at bounding box center [296, 396] width 9 height 15
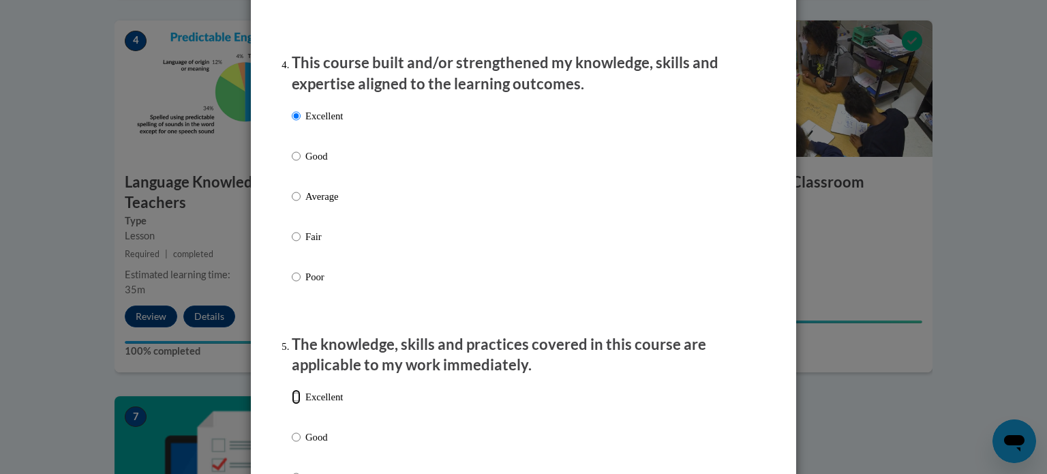
radio input "true"
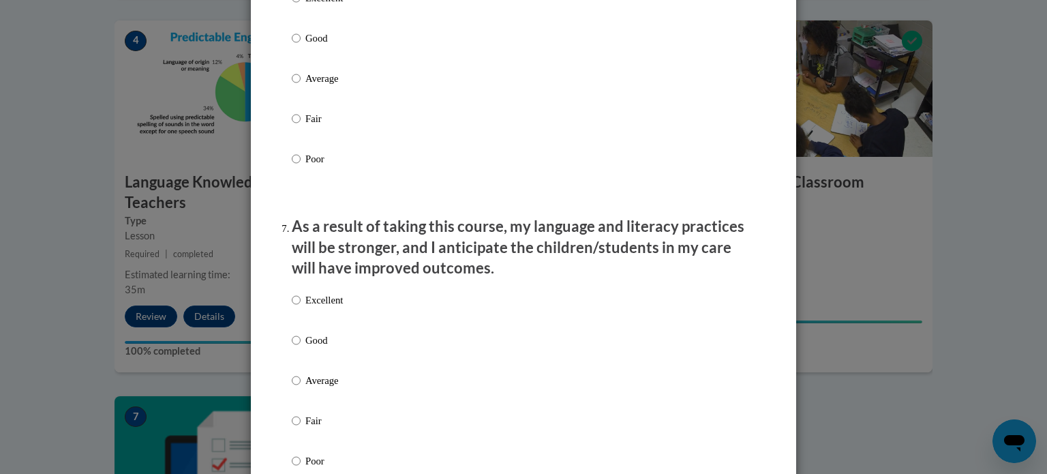
scroll to position [1616, 0]
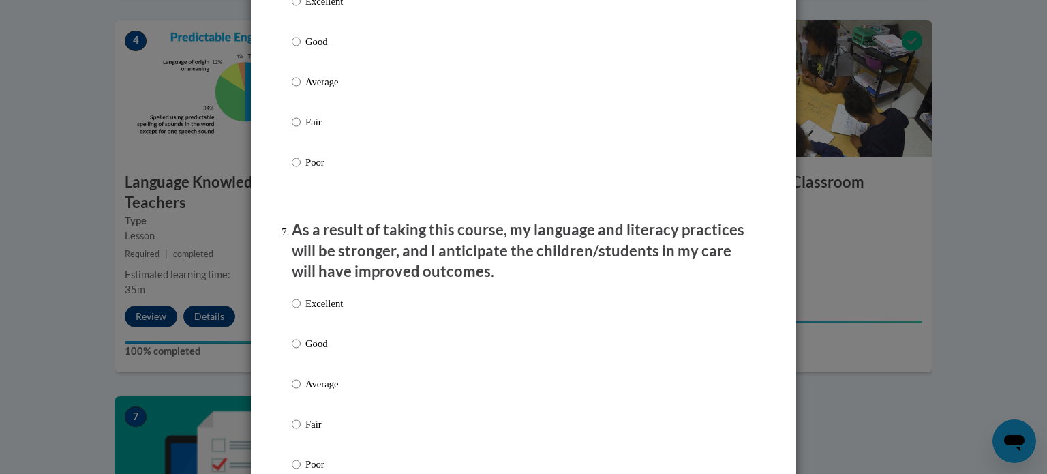
click at [327, 9] on p "Excellent" at bounding box center [323, 1] width 37 height 15
click at [301, 9] on input "Excellent" at bounding box center [296, 1] width 9 height 15
radio input "true"
click at [336, 311] on p "Excellent" at bounding box center [323, 303] width 37 height 15
click at [301, 311] on input "Excellent" at bounding box center [296, 303] width 9 height 15
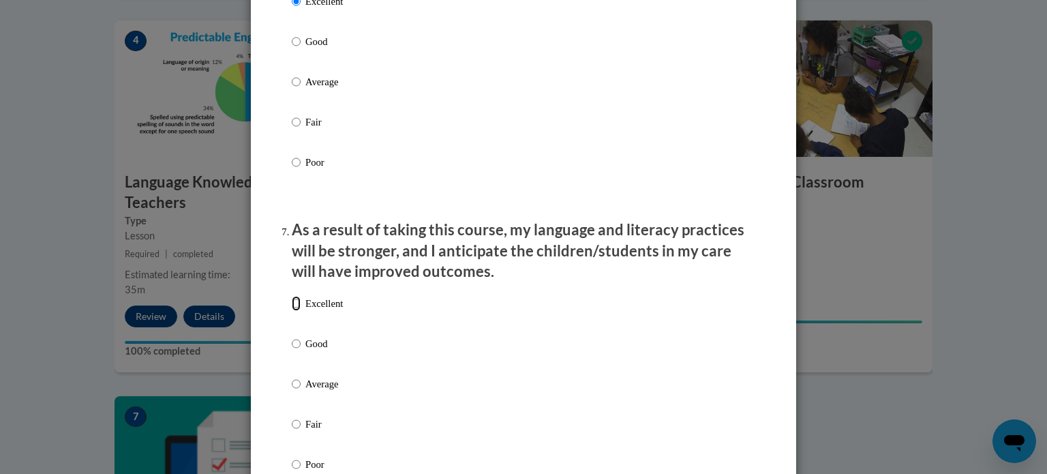
radio input "true"
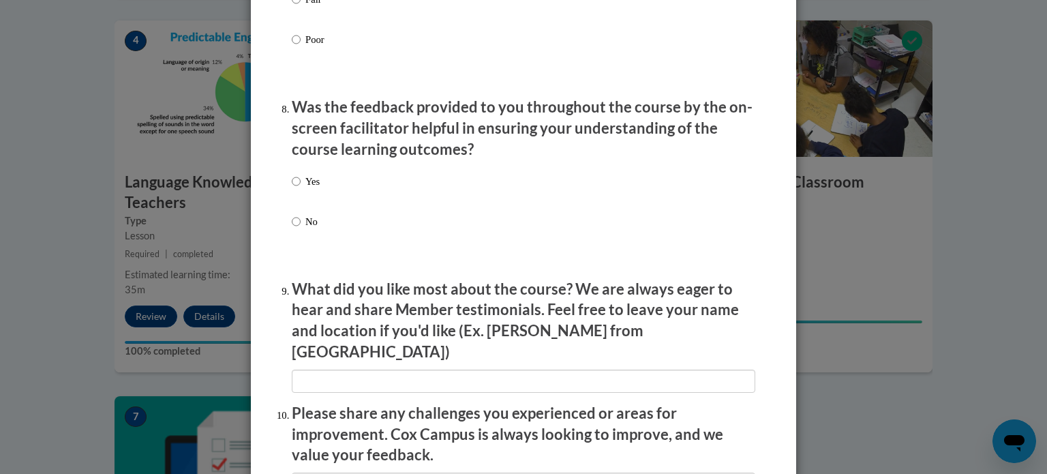
scroll to position [2124, 0]
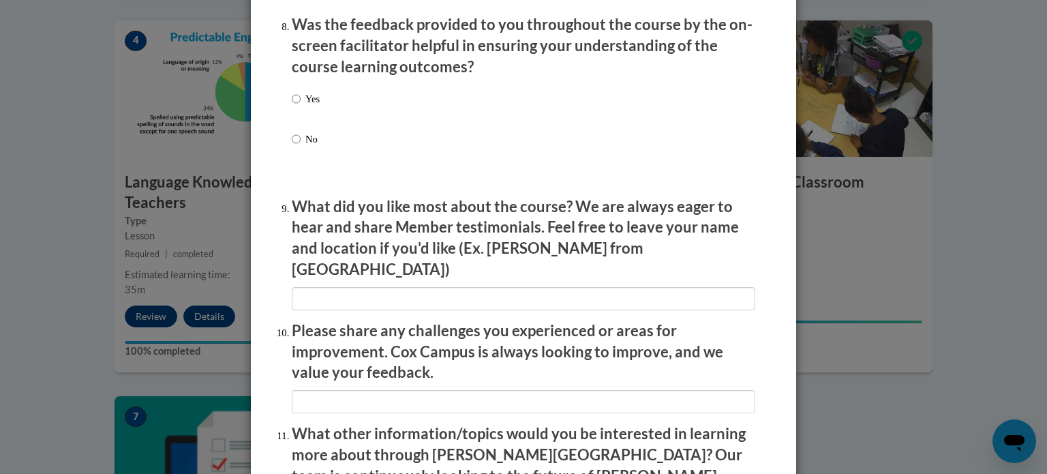
click at [311, 106] on p "Yes" at bounding box center [312, 98] width 14 height 15
click at [301, 106] on input "Yes" at bounding box center [296, 98] width 9 height 15
radio input "true"
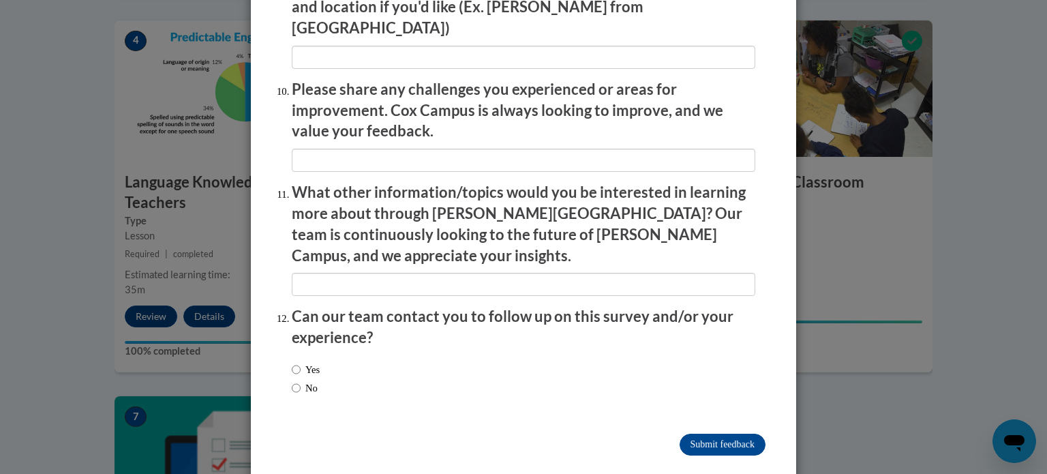
click at [300, 362] on label "Yes" at bounding box center [306, 369] width 28 height 15
click at [300, 362] on input "Yes" at bounding box center [296, 369] width 9 height 15
radio input "true"
click at [307, 380] on label "No" at bounding box center [305, 387] width 26 height 15
click at [301, 380] on input "No" at bounding box center [296, 387] width 9 height 15
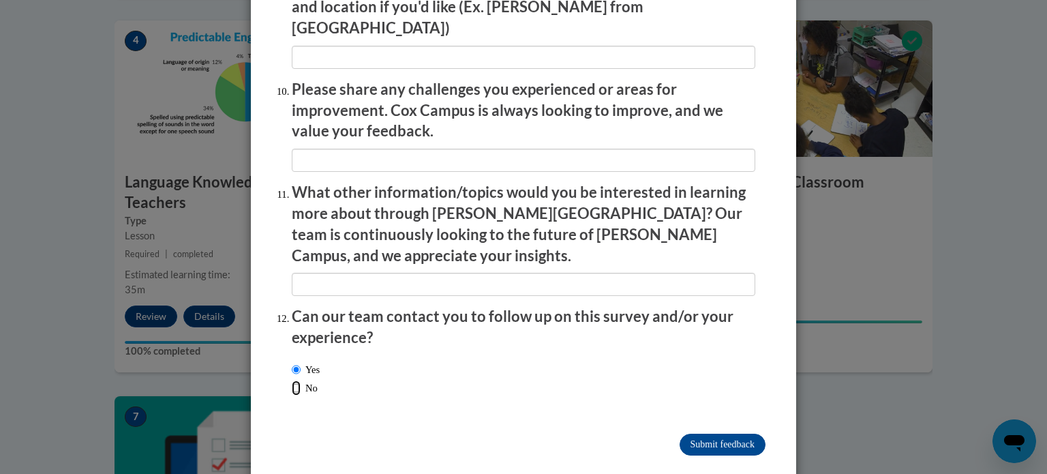
radio input "true"
click at [698, 434] on input "Submit feedback" at bounding box center [723, 445] width 86 height 22
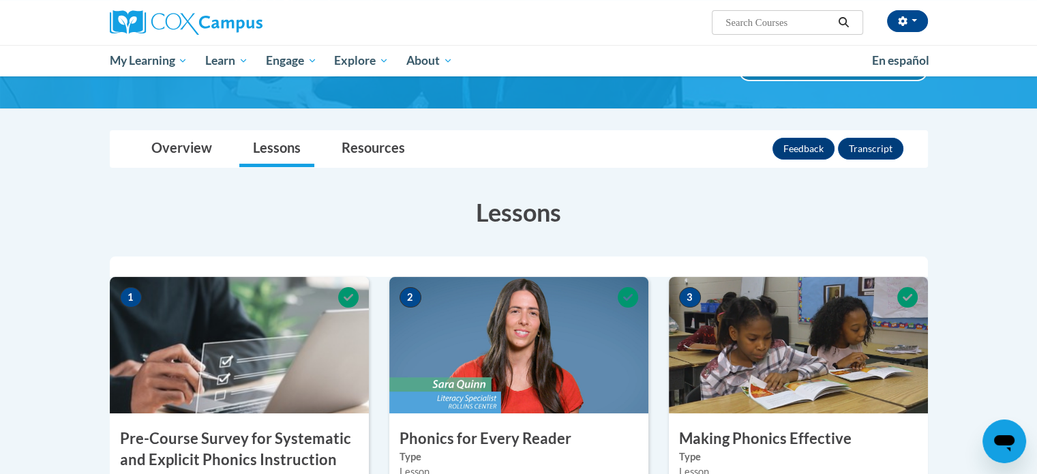
scroll to position [97, 0]
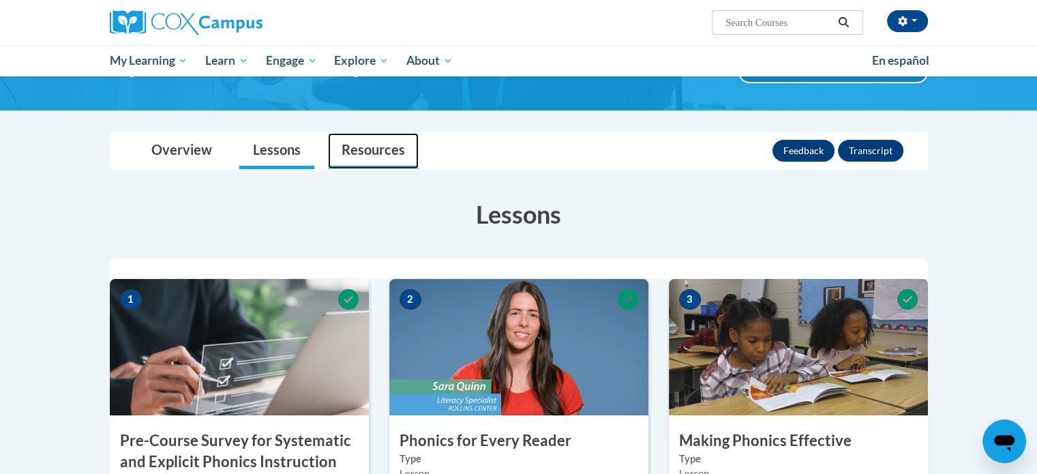
click at [376, 138] on link "Resources" at bounding box center [373, 151] width 91 height 36
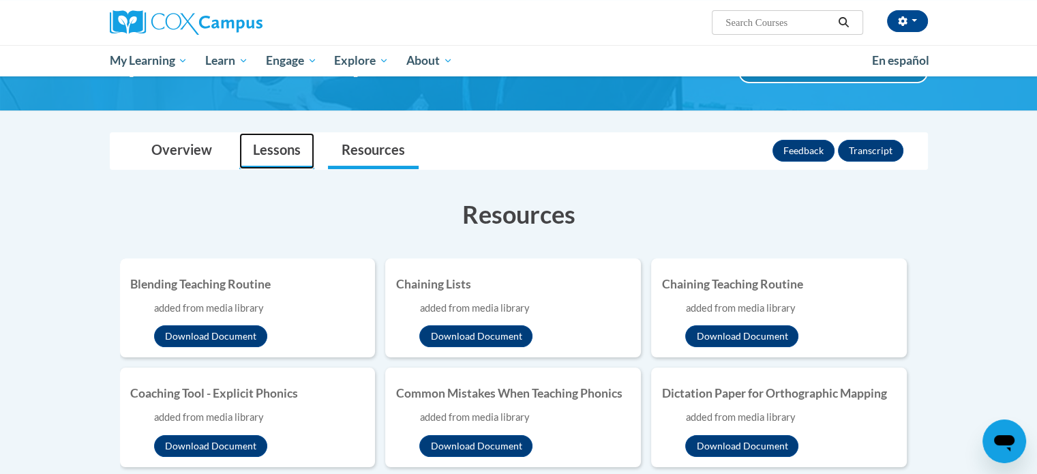
click at [305, 149] on link "Lessons" at bounding box center [276, 151] width 75 height 36
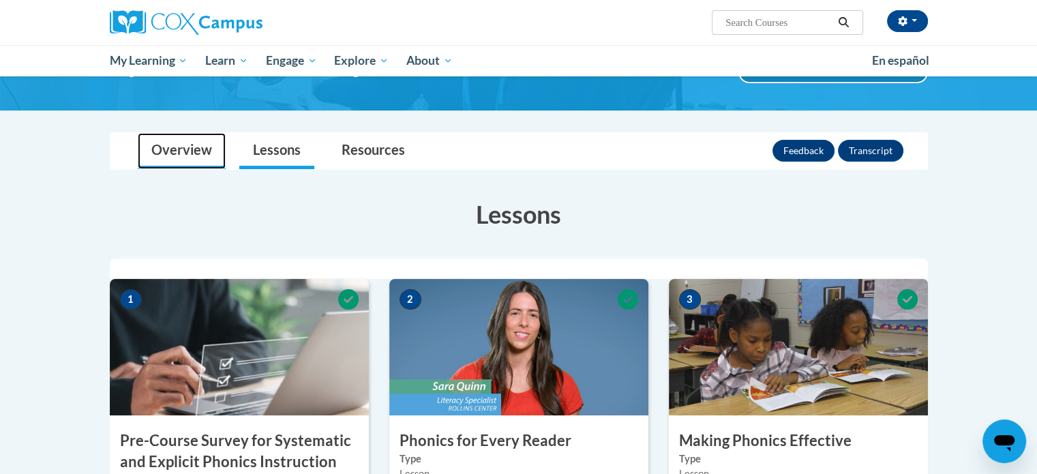
click at [200, 149] on link "Overview" at bounding box center [182, 151] width 88 height 36
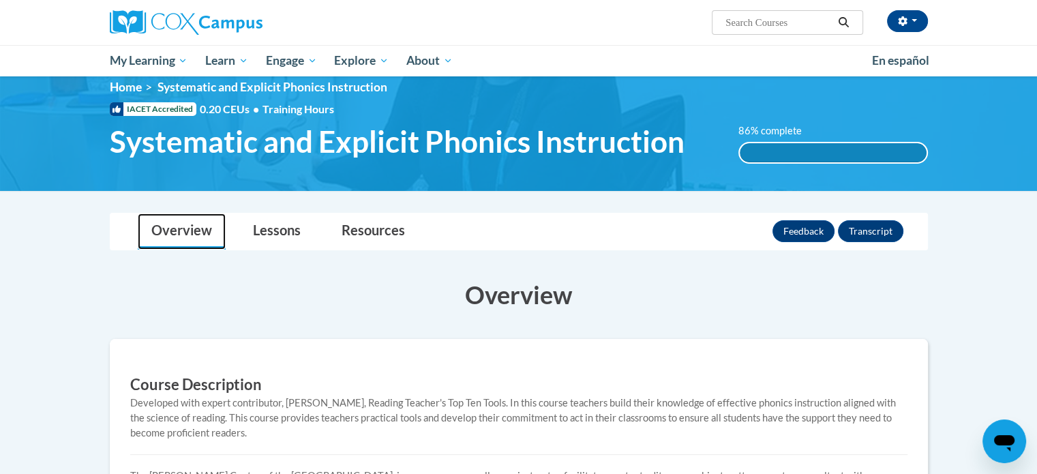
scroll to position [0, 0]
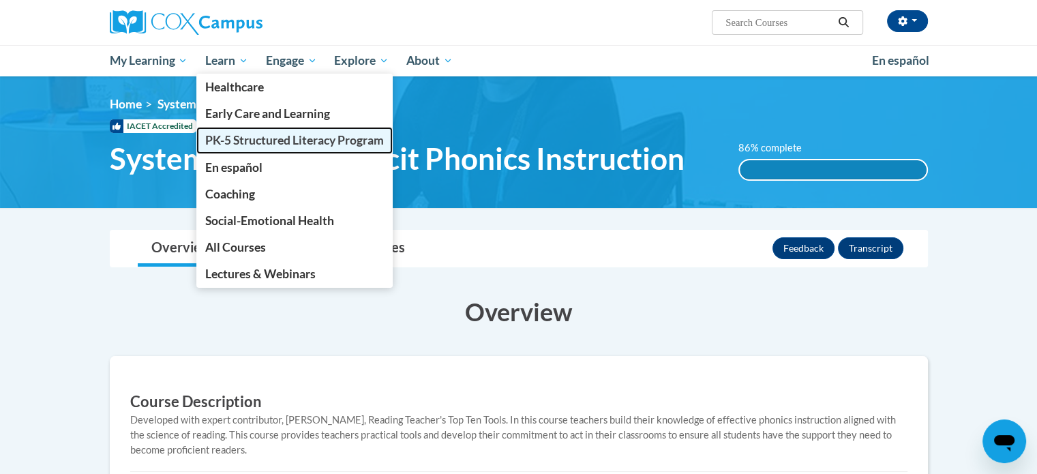
click at [252, 134] on span "PK-5 Structured Literacy Program" at bounding box center [294, 140] width 179 height 14
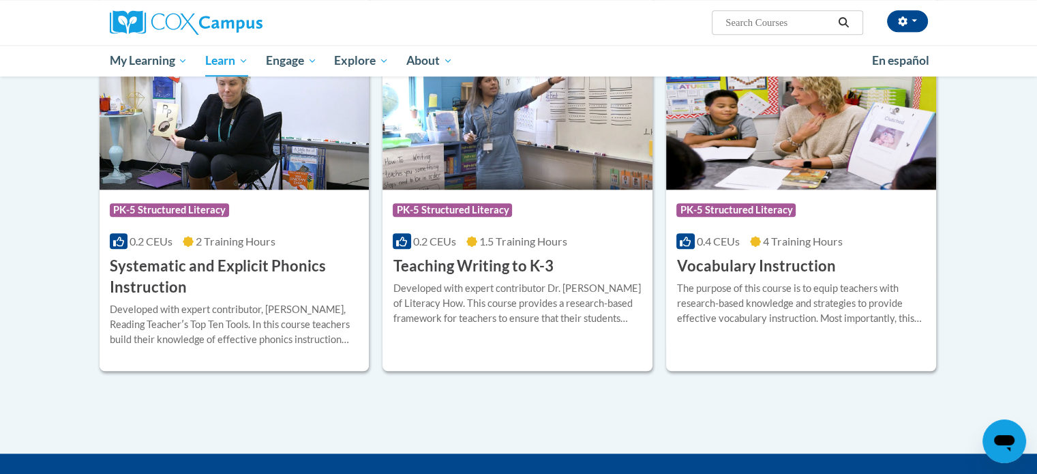
scroll to position [1514, 0]
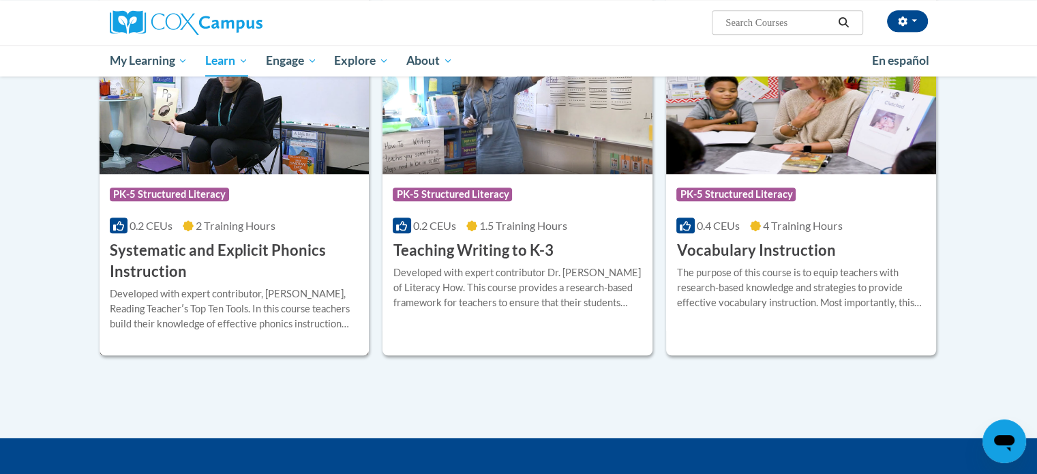
click at [285, 254] on h3 "Systematic and Explicit Phonics Instruction" at bounding box center [235, 261] width 250 height 42
